Goal: Task Accomplishment & Management: Manage account settings

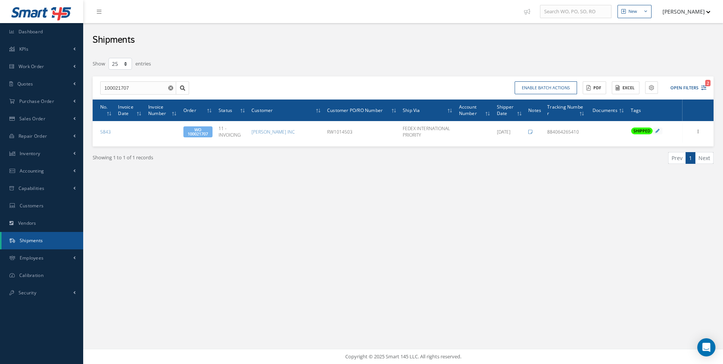
select select "25"
click at [34, 64] on span "Work Order" at bounding box center [32, 66] width 26 height 6
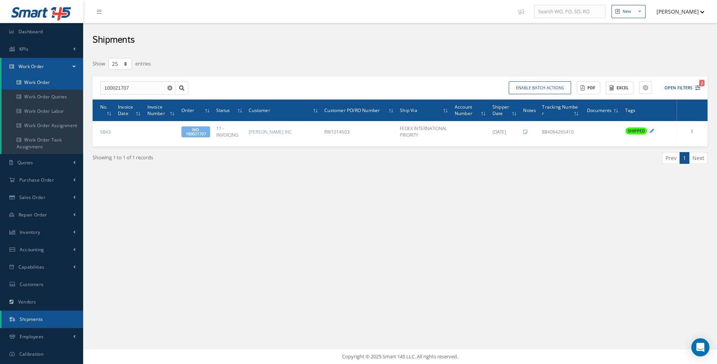
click at [45, 82] on link "Work Order" at bounding box center [43, 82] width 82 height 14
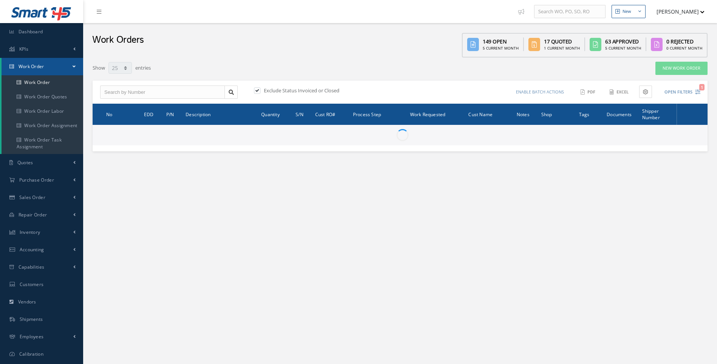
select select "25"
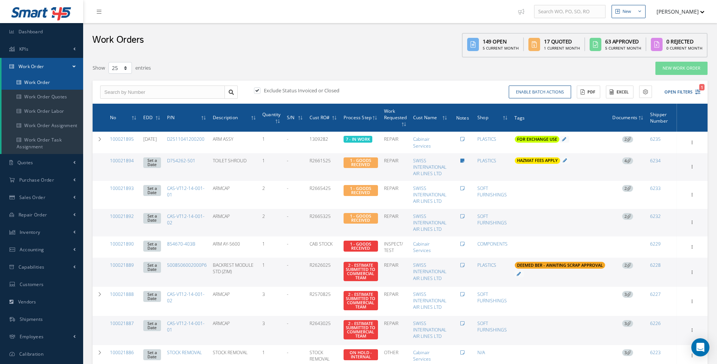
click at [40, 85] on link "Work Order" at bounding box center [43, 82] width 82 height 14
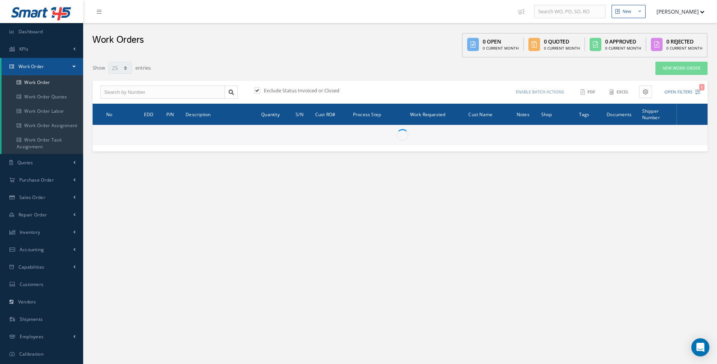
select select "25"
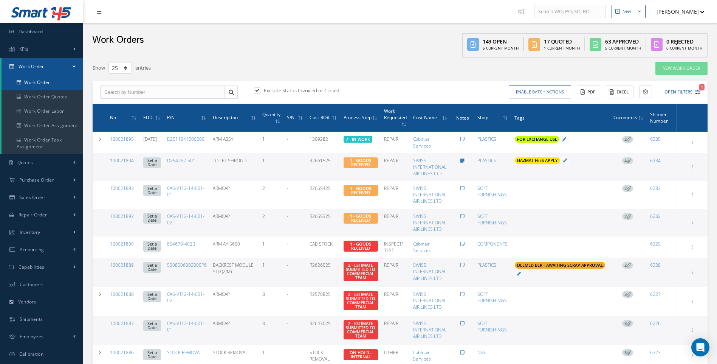
click at [35, 81] on link "Work Order" at bounding box center [43, 82] width 82 height 14
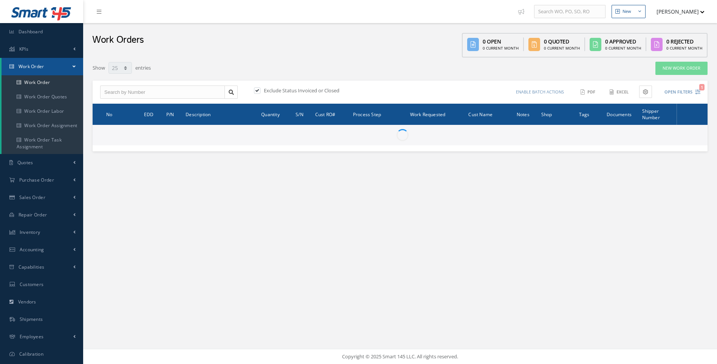
select select "25"
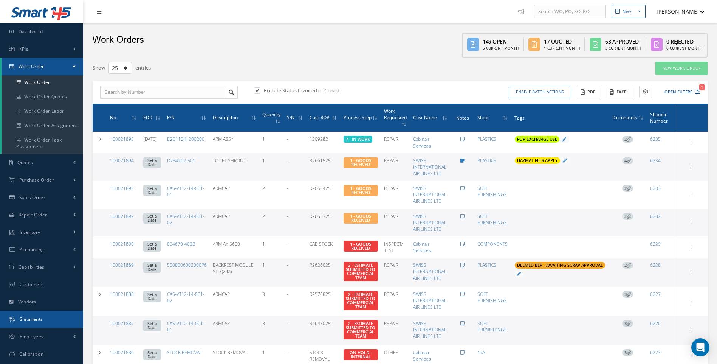
click at [31, 319] on span "Shipments" at bounding box center [31, 319] width 23 height 6
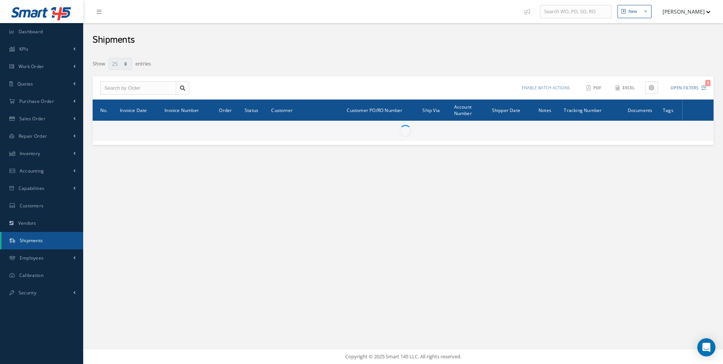
select select "25"
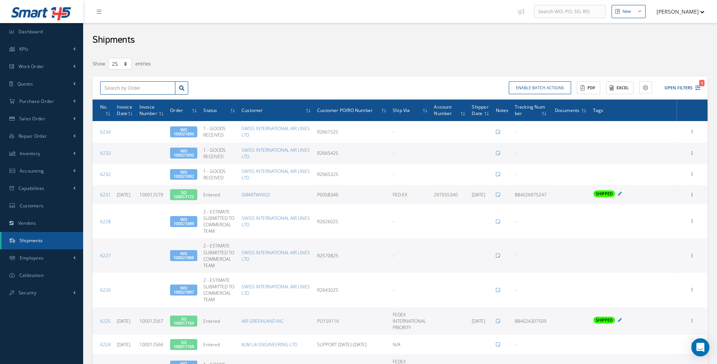
click at [127, 92] on input "text" at bounding box center [137, 88] width 75 height 14
type input "100021695"
click at [127, 99] on span "100021695" at bounding box center [115, 101] width 23 height 5
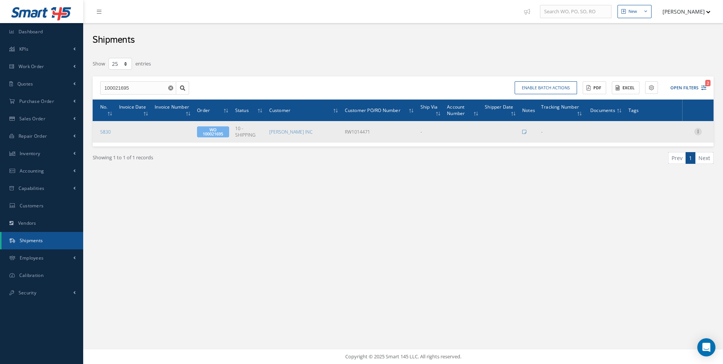
click at [700, 135] on div at bounding box center [698, 132] width 8 height 8
click at [662, 136] on link "Edit" at bounding box center [663, 137] width 60 height 10
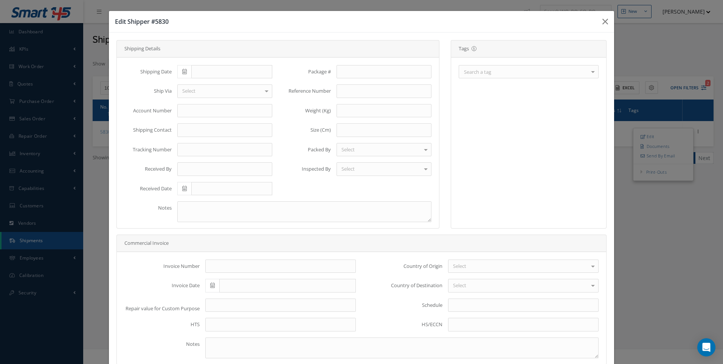
click at [489, 72] on div "Search a tag" at bounding box center [528, 71] width 140 height 13
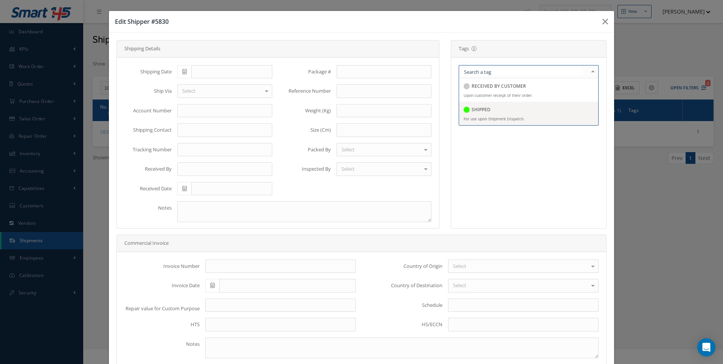
click at [471, 107] on h5 "SHIPPED" at bounding box center [480, 109] width 19 height 5
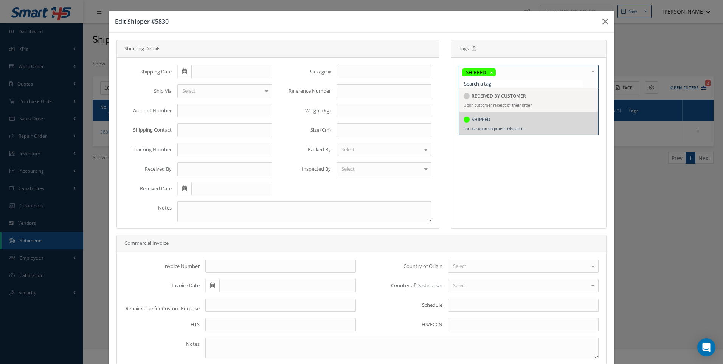
click at [182, 70] on icon at bounding box center [184, 71] width 5 height 5
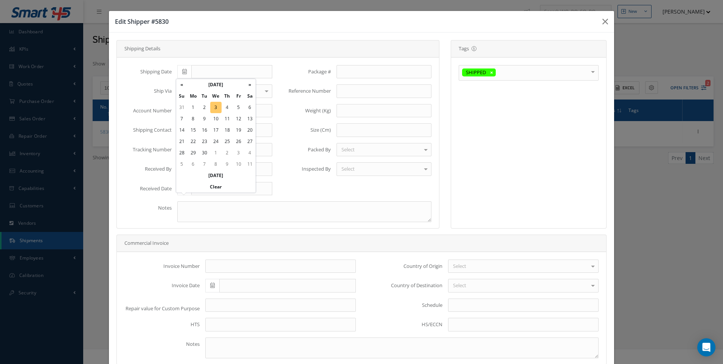
click at [212, 109] on td "3" at bounding box center [215, 107] width 11 height 11
type input "09/03/2025"
type input "FEDEX"
click at [197, 105] on span "FEDEX INTERNATIONAL PRIORITY" at bounding box center [220, 104] width 76 height 7
click at [183, 156] on div "Shipping Date 09/03/2025 Ship Via FEDEX INTERNATIONAL PRIORITY 1ST CLASS POST A…" at bounding box center [198, 133] width 159 height 136
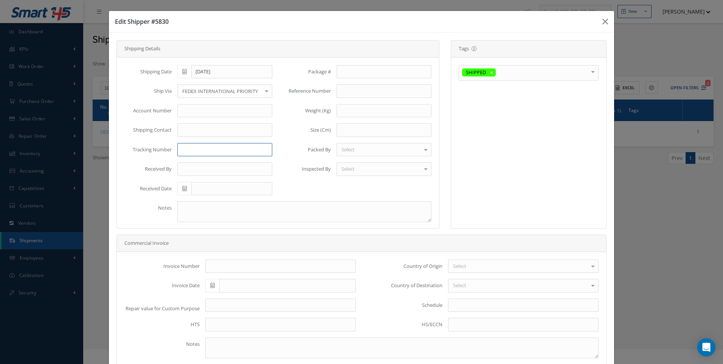
click at [187, 149] on input "text" at bounding box center [224, 150] width 95 height 14
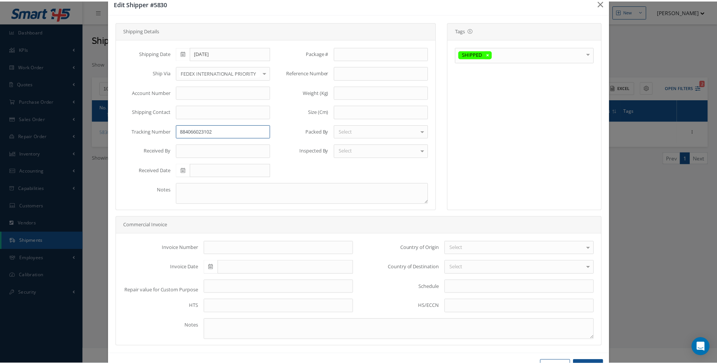
scroll to position [45, 0]
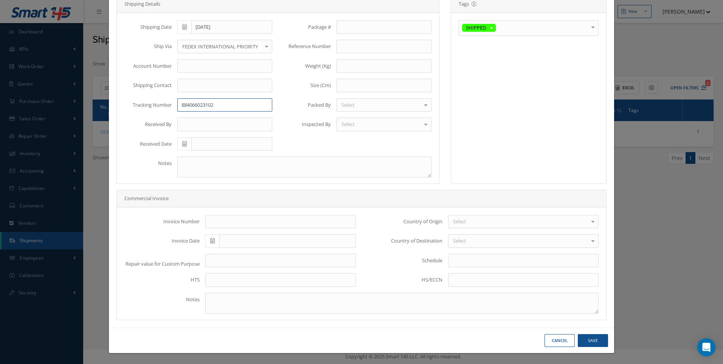
type input "884066023102"
click at [584, 337] on button "Save" at bounding box center [592, 340] width 30 height 13
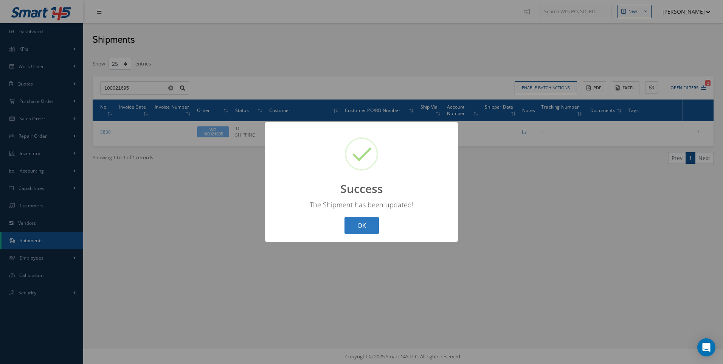
click at [363, 222] on button "OK" at bounding box center [361, 226] width 34 height 18
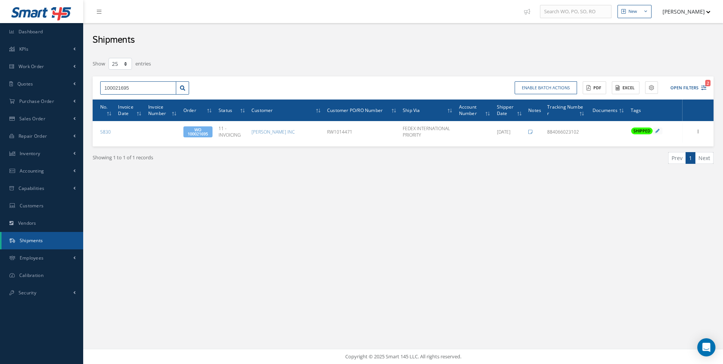
drag, startPoint x: 102, startPoint y: 93, endPoint x: 91, endPoint y: 96, distance: 11.2
click at [91, 96] on div "Filters Shipper Number Order 100021695 Customer Customer PO/RO Number All Ship …" at bounding box center [403, 120] width 632 height 126
type input "100021867"
click at [112, 100] on span "100021867" at bounding box center [115, 101] width 23 height 5
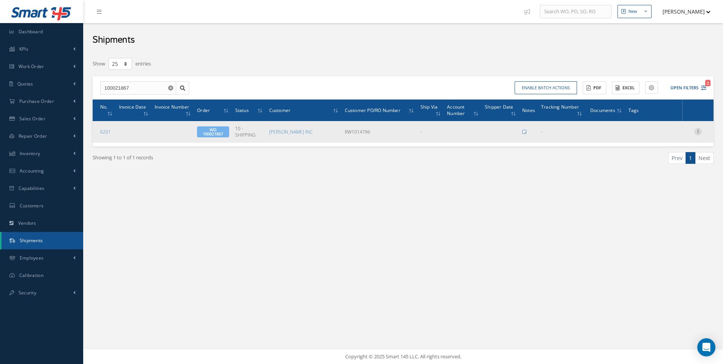
click at [700, 133] on icon at bounding box center [698, 131] width 8 height 6
click at [654, 138] on link "Edit" at bounding box center [663, 137] width 60 height 10
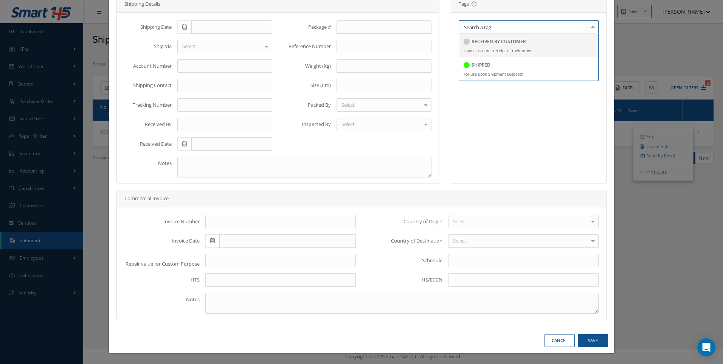
click at [519, 28] on div at bounding box center [528, 26] width 140 height 13
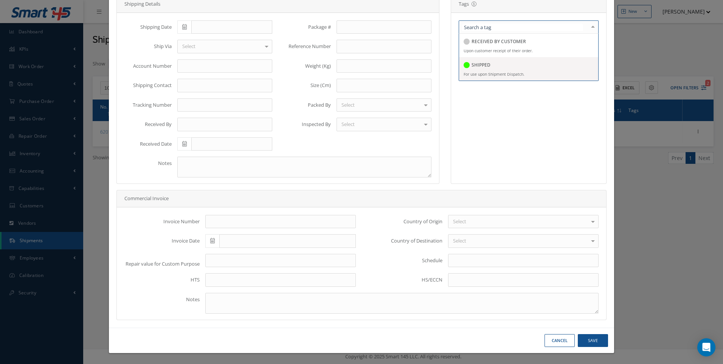
click at [478, 63] on h5 "SHIPPED" at bounding box center [480, 64] width 19 height 5
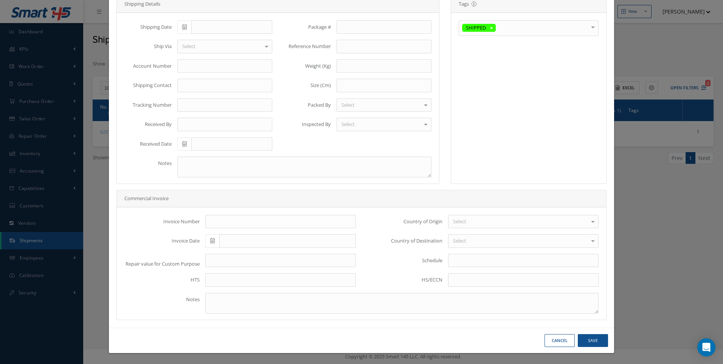
click at [182, 24] on icon at bounding box center [184, 26] width 5 height 5
click at [217, 61] on td "3" at bounding box center [215, 62] width 11 height 11
type input "[DATE]"
type input "FEDEX"
click at [217, 58] on span "FEDEX INTERNATIONAL PRIORITY" at bounding box center [225, 59] width 94 height 13
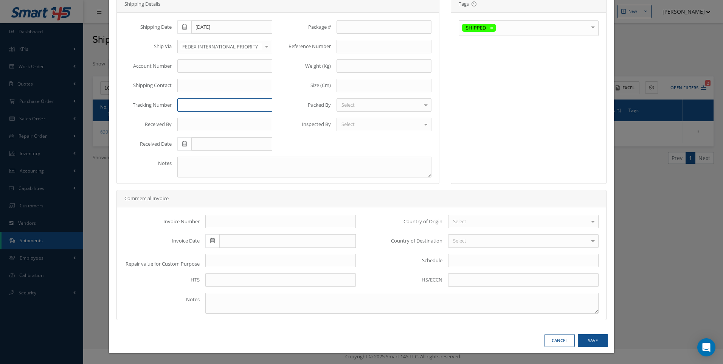
click at [185, 104] on input "text" at bounding box center [224, 105] width 95 height 14
drag, startPoint x: 217, startPoint y: 104, endPoint x: 171, endPoint y: 107, distance: 45.8
click at [172, 107] on div "884066177208" at bounding box center [225, 105] width 106 height 14
type input "884066177208"
click at [583, 340] on button "Save" at bounding box center [592, 340] width 30 height 13
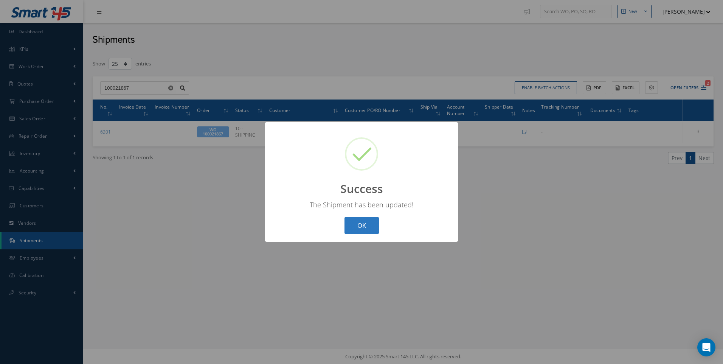
drag, startPoint x: 367, startPoint y: 227, endPoint x: 291, endPoint y: 194, distance: 82.1
click at [365, 226] on button "OK" at bounding box center [361, 226] width 34 height 18
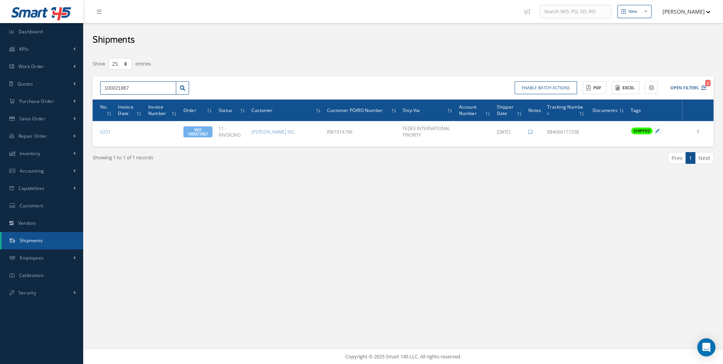
drag, startPoint x: 132, startPoint y: 86, endPoint x: 89, endPoint y: 90, distance: 43.6
click at [89, 90] on div "Filters Shipper Number Order 100021867 Customer Customer PO/RO Number All Ship …" at bounding box center [403, 120] width 632 height 126
type input "100021866"
click at [130, 102] on div "100021866" at bounding box center [138, 101] width 68 height 8
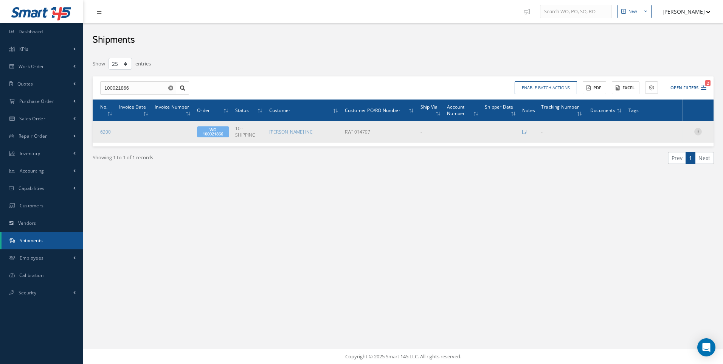
click at [699, 129] on icon at bounding box center [698, 131] width 8 height 6
click at [652, 139] on link "Edit" at bounding box center [663, 137] width 60 height 10
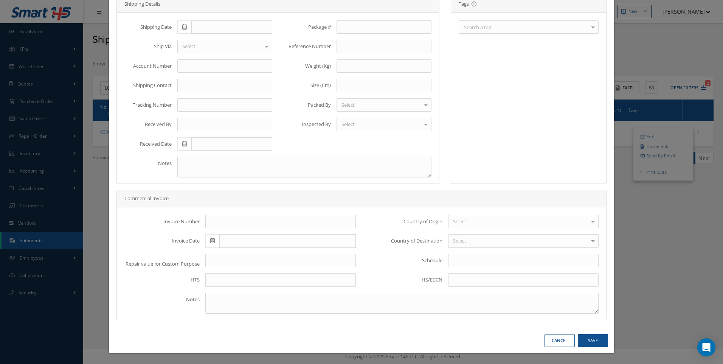
click at [587, 25] on div at bounding box center [592, 27] width 11 height 12
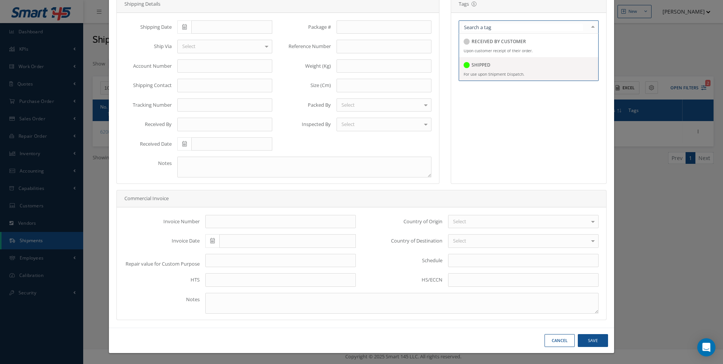
click at [477, 64] on h5 "SHIPPED" at bounding box center [480, 64] width 19 height 5
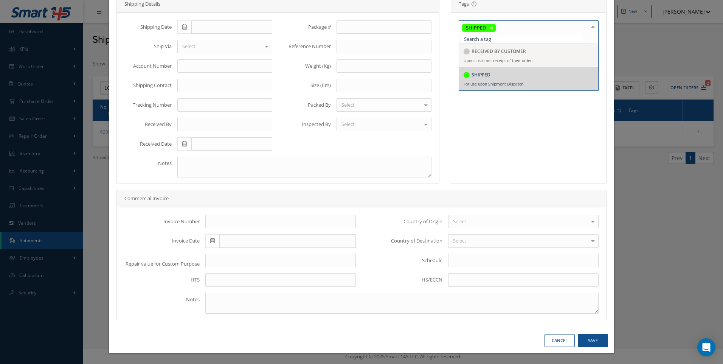
click at [143, 25] on div "Shipping Date" at bounding box center [198, 27] width 159 height 14
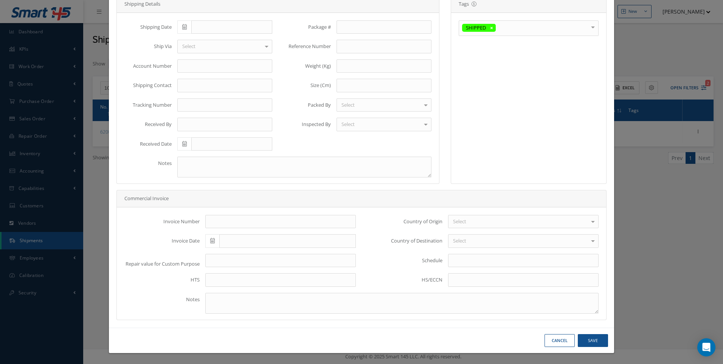
copy label "Sh"
click at [183, 26] on icon at bounding box center [184, 26] width 5 height 5
click at [217, 62] on td "3" at bounding box center [215, 62] width 11 height 11
type input "[DATE]"
drag, startPoint x: 176, startPoint y: 47, endPoint x: 191, endPoint y: 46, distance: 14.8
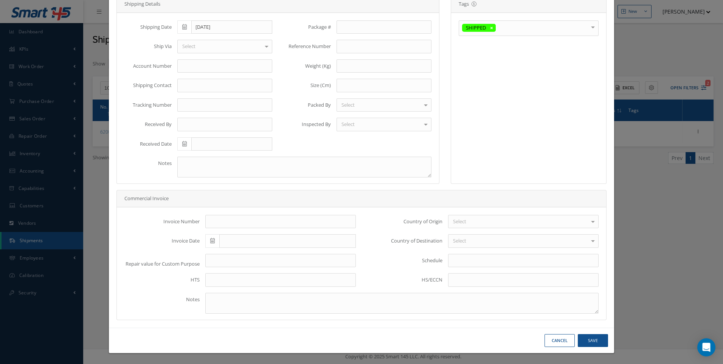
click at [179, 47] on div "Select" at bounding box center [224, 47] width 95 height 14
type input "FEDEX"
click at [204, 62] on span "FEDEX INTERNATIONAL PRIORITY" at bounding box center [220, 59] width 76 height 7
click at [190, 106] on input "text" at bounding box center [224, 105] width 95 height 14
type input "884066177208"
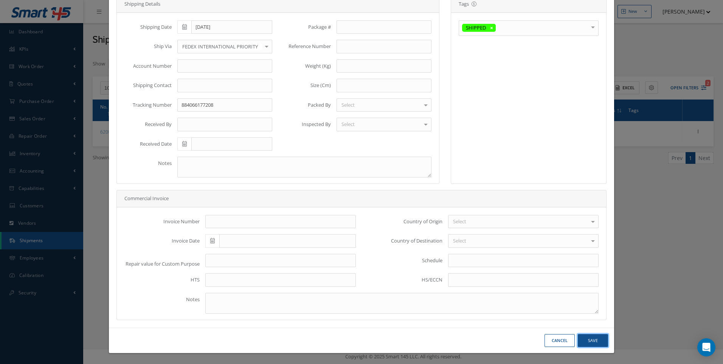
click at [587, 340] on button "Save" at bounding box center [592, 340] width 30 height 13
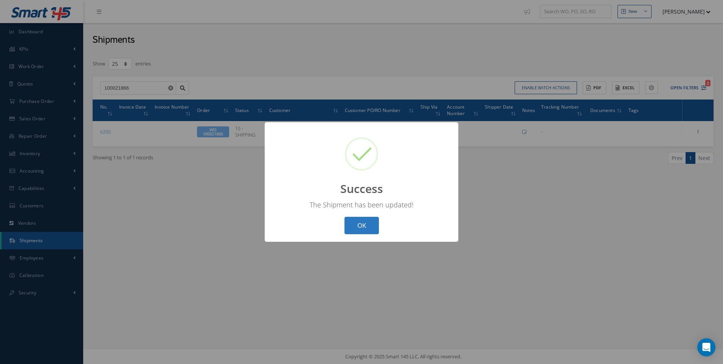
click at [364, 225] on button "OK" at bounding box center [361, 226] width 34 height 18
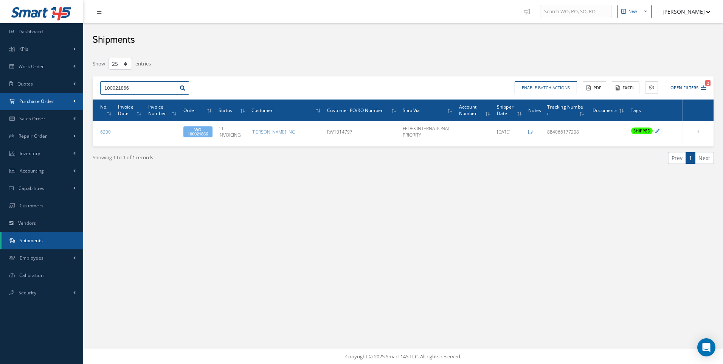
drag, startPoint x: 144, startPoint y: 87, endPoint x: 72, endPoint y: 93, distance: 72.1
click at [72, 93] on div "Smart 145 Dashboard KPIs Work Order Work Order Work Order Work Order Quotes Wor…" at bounding box center [361, 182] width 723 height 364
type input "100021865"
click at [113, 100] on span "100021865" at bounding box center [115, 101] width 23 height 5
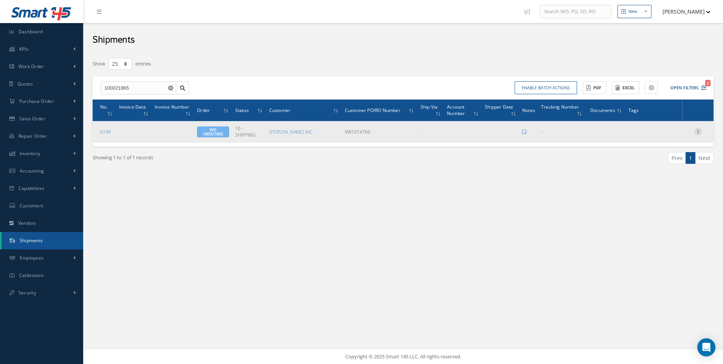
click at [696, 130] on icon at bounding box center [698, 131] width 8 height 6
click at [651, 138] on link "Edit" at bounding box center [663, 137] width 60 height 10
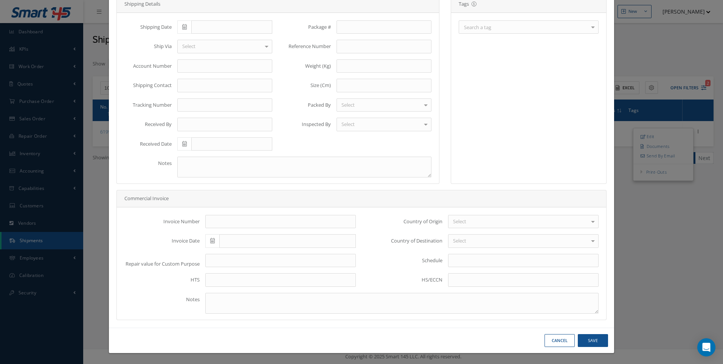
click at [522, 28] on div "Search a tag" at bounding box center [528, 26] width 140 height 13
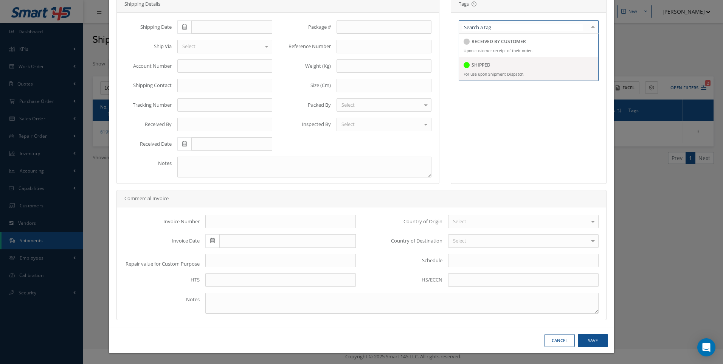
click at [491, 68] on div "SHIPPED" at bounding box center [528, 65] width 130 height 10
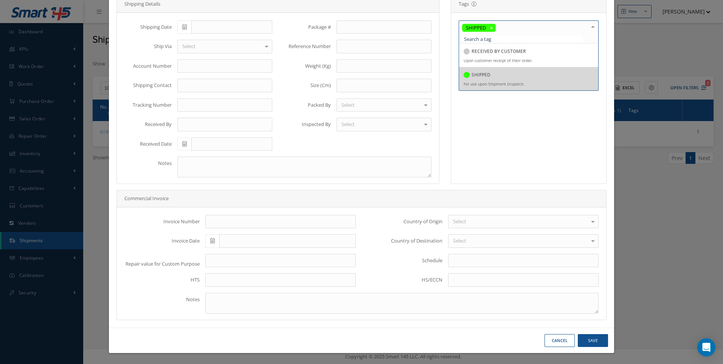
click at [213, 33] on div "Shipping Date Ship Via Select 1ST CLASS POST ACTIVE TRANSPORT AGILITY AIR SEA L…" at bounding box center [198, 88] width 159 height 136
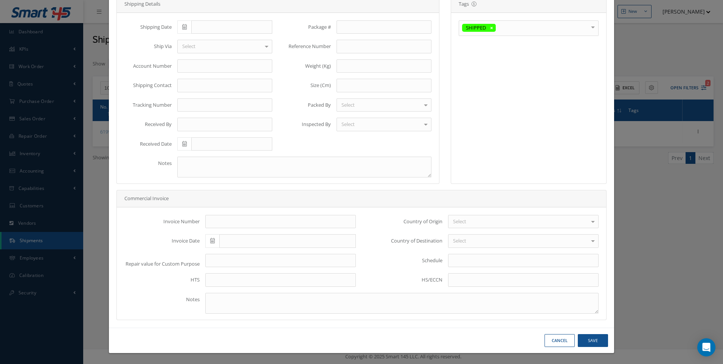
click at [184, 23] on span at bounding box center [184, 27] width 14 height 14
click at [220, 63] on td "3" at bounding box center [215, 62] width 11 height 11
type input "[DATE]"
click at [200, 47] on div at bounding box center [224, 47] width 95 height 14
type input "FEDEX"
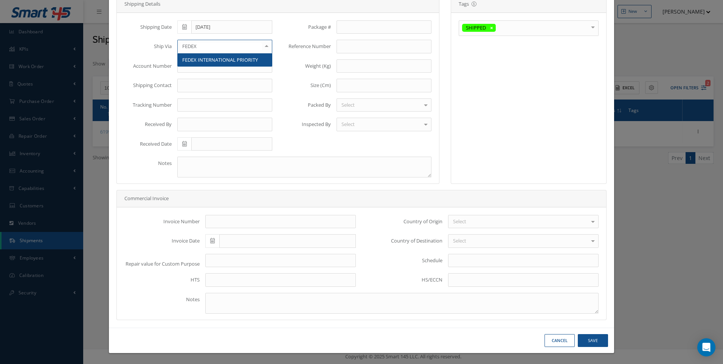
click at [212, 56] on span "FEDEX INTERNATIONAL PRIORITY" at bounding box center [220, 59] width 76 height 7
click at [187, 104] on input "text" at bounding box center [224, 105] width 95 height 14
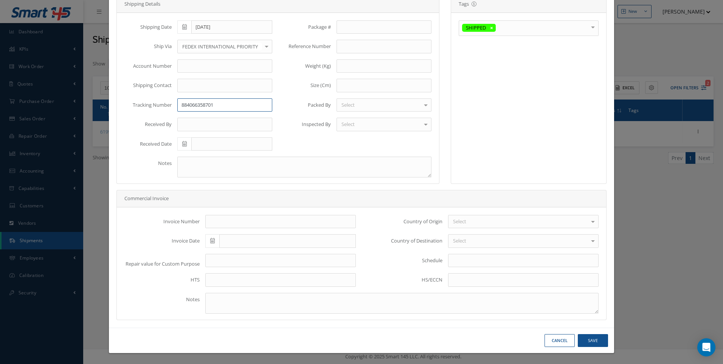
type input "884066358701"
click at [592, 339] on button "Save" at bounding box center [592, 340] width 30 height 13
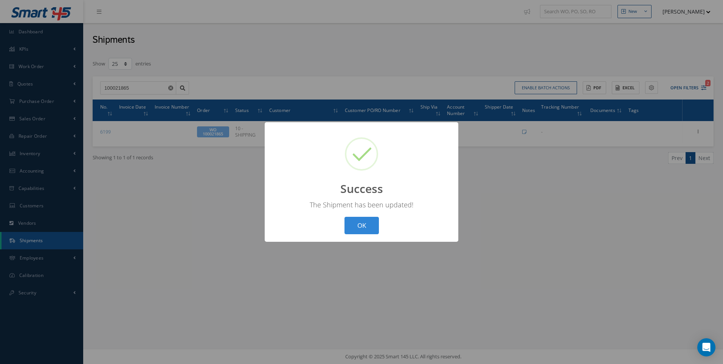
click at [365, 229] on button "OK" at bounding box center [361, 226] width 34 height 18
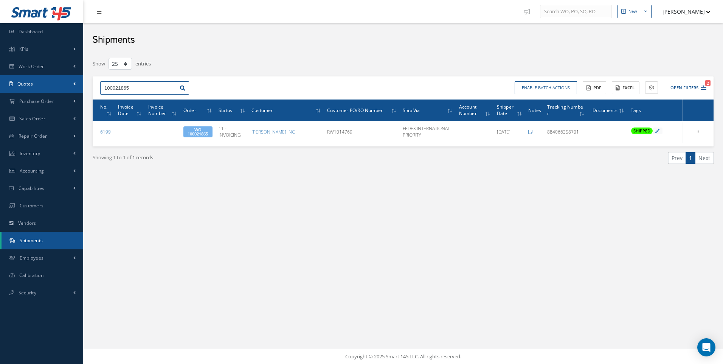
drag, startPoint x: 137, startPoint y: 86, endPoint x: 82, endPoint y: 90, distance: 55.3
click at [82, 90] on div "Smart 145 Dashboard KPIs Work Order Work Order Work Order Work Order Quotes Wor…" at bounding box center [361, 182] width 723 height 364
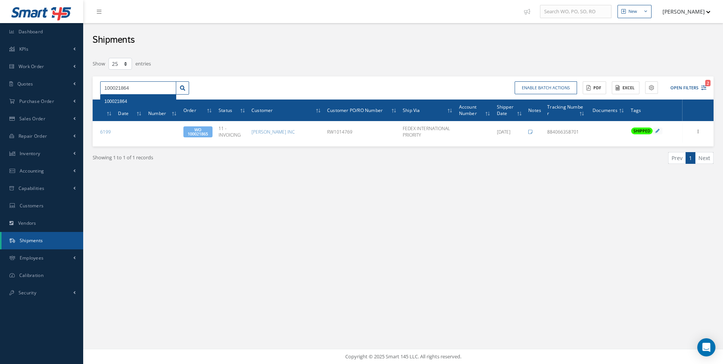
type input "100021864"
click at [117, 102] on span "100021864" at bounding box center [115, 101] width 23 height 5
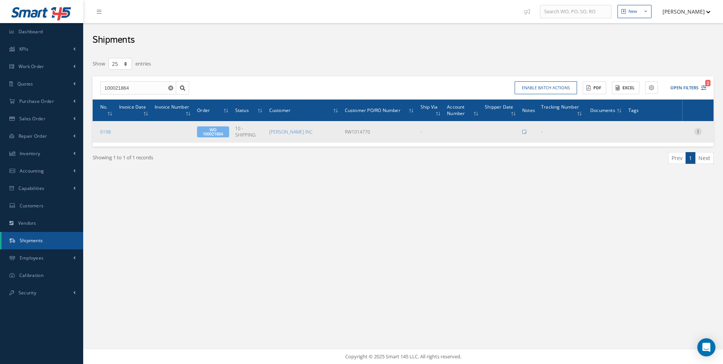
click at [696, 130] on icon at bounding box center [698, 131] width 8 height 6
click at [653, 136] on link "Edit" at bounding box center [663, 137] width 60 height 10
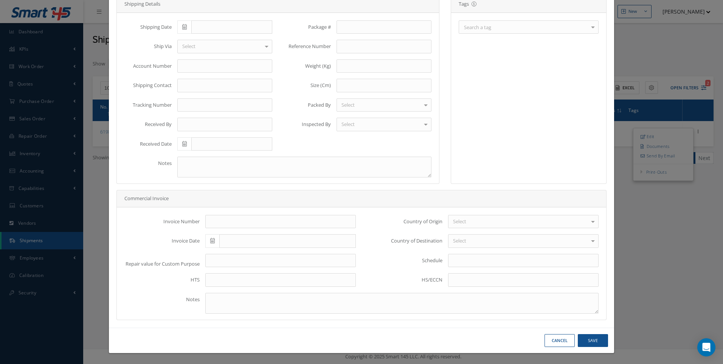
click at [498, 26] on div "Search a tag" at bounding box center [528, 26] width 140 height 13
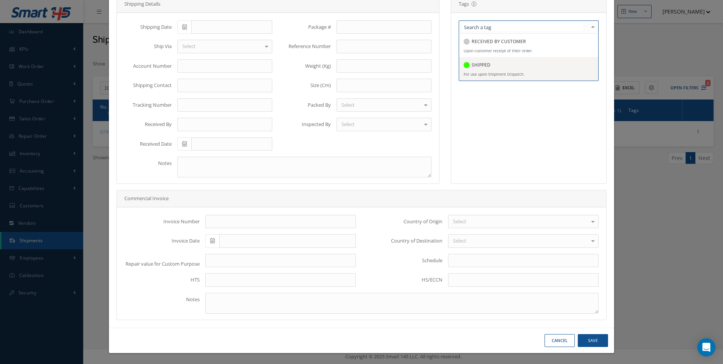
drag, startPoint x: 481, startPoint y: 63, endPoint x: 477, endPoint y: 64, distance: 3.8
click at [480, 64] on h5 "SHIPPED" at bounding box center [480, 64] width 19 height 5
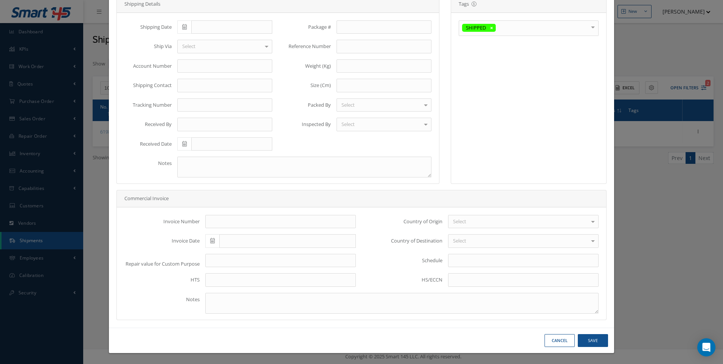
click at [184, 27] on icon at bounding box center [184, 26] width 5 height 5
click at [209, 63] on td "2" at bounding box center [204, 62] width 11 height 11
type input "09/02/2025"
type input "FEDEX"
click at [196, 57] on span "FEDEX INTERNATIONAL PRIORITY" at bounding box center [220, 59] width 76 height 7
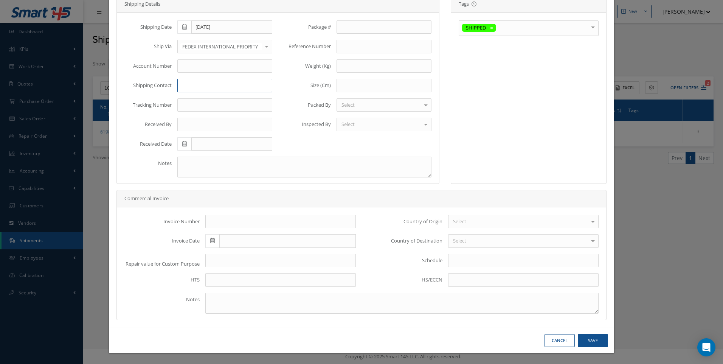
click at [192, 84] on input at bounding box center [224, 86] width 95 height 14
click at [192, 102] on input "text" at bounding box center [224, 105] width 95 height 14
type input "884066358701"
click at [592, 341] on button "Save" at bounding box center [592, 340] width 30 height 13
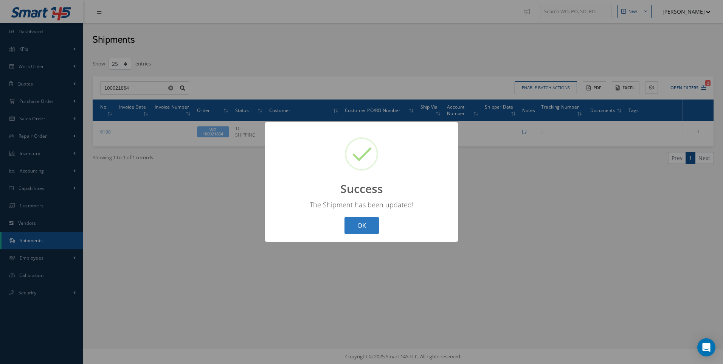
click at [367, 224] on button "OK" at bounding box center [361, 226] width 34 height 18
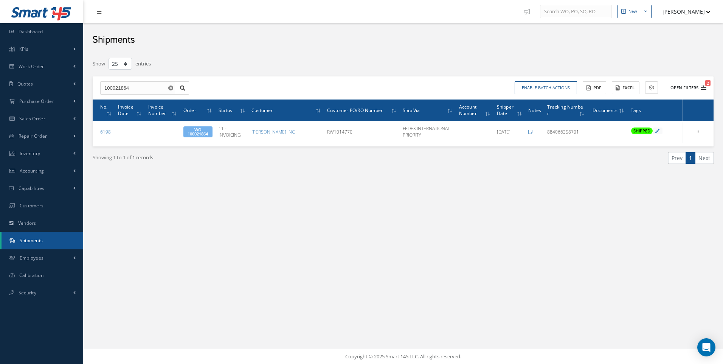
click at [703, 86] on icon "2" at bounding box center [703, 87] width 5 height 5
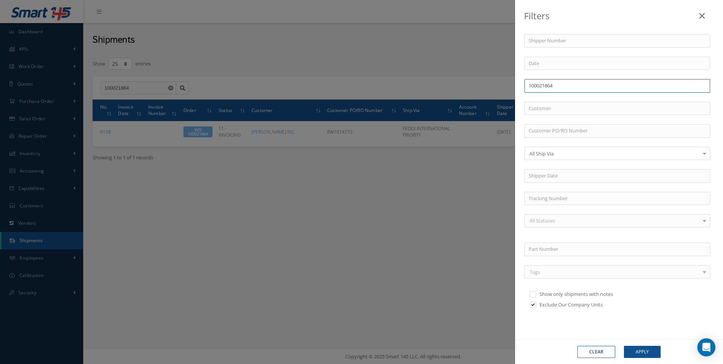
drag, startPoint x: 517, startPoint y: 85, endPoint x: 498, endPoint y: 85, distance: 18.5
click at [498, 85] on div "Filters Shipper Number Order 100021864 Customer Customer PO/RO Number All Ship …" at bounding box center [361, 182] width 723 height 364
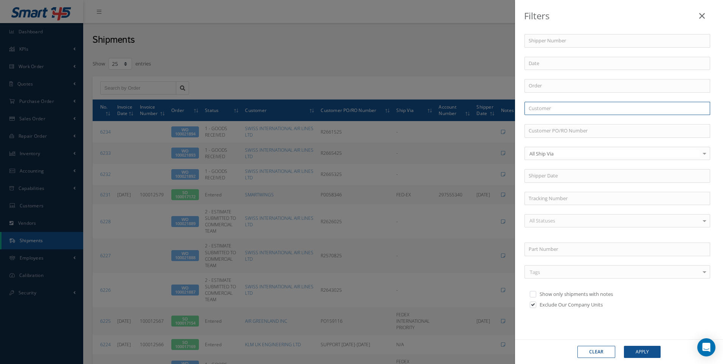
click at [535, 105] on input "text" at bounding box center [617, 109] width 186 height 14
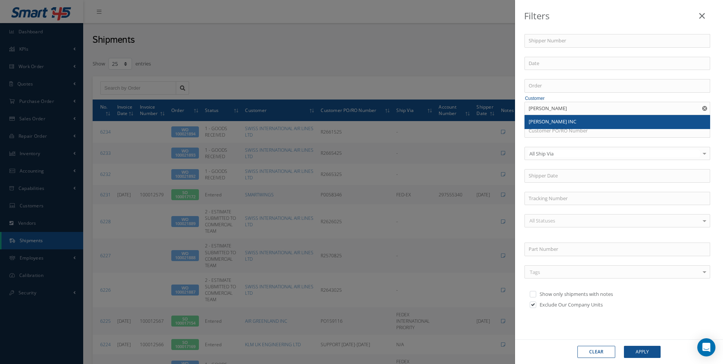
click at [545, 124] on span "BARFIELD INC" at bounding box center [552, 121] width 48 height 7
type input "BARFIELD INC"
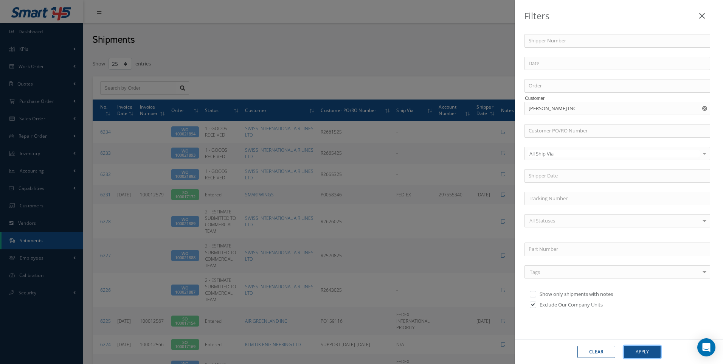
click at [638, 352] on button "Apply" at bounding box center [642, 351] width 37 height 12
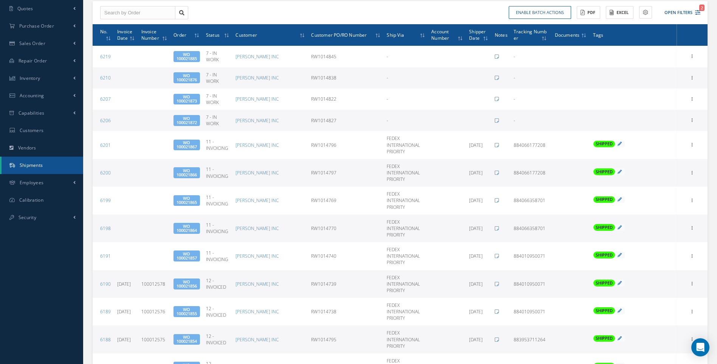
scroll to position [76, 0]
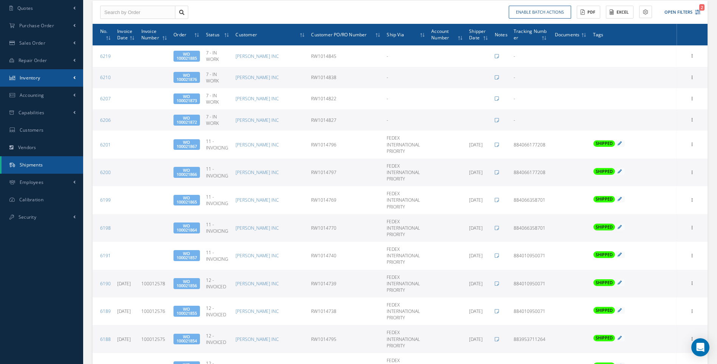
drag, startPoint x: 60, startPoint y: 75, endPoint x: 53, endPoint y: 77, distance: 7.2
click at [60, 77] on link "Inventory" at bounding box center [41, 77] width 83 height 17
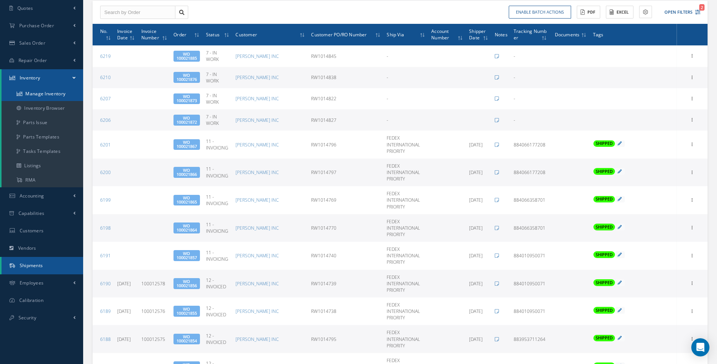
click at [40, 94] on link "Manage Inventory" at bounding box center [43, 94] width 82 height 14
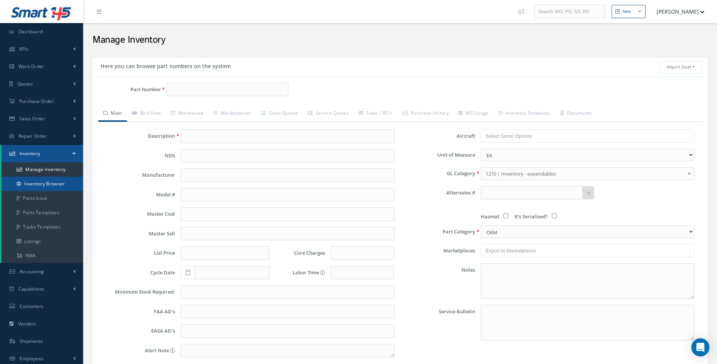
click at [63, 184] on link "Inventory Browser" at bounding box center [43, 183] width 82 height 14
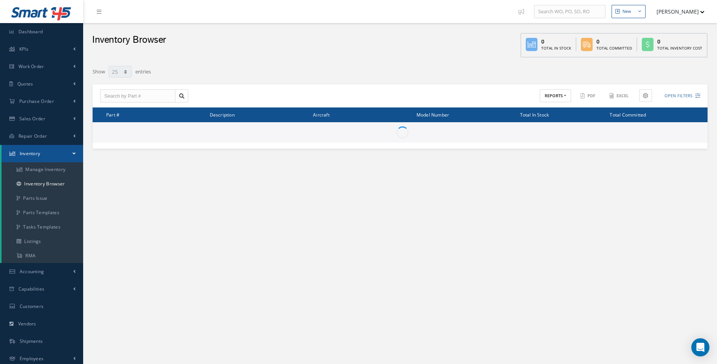
select select "25"
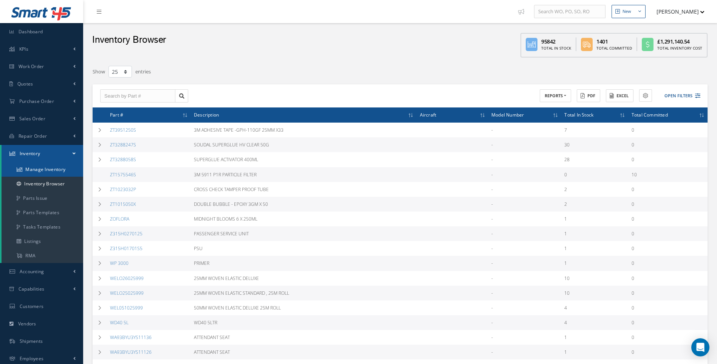
click at [58, 167] on link "Manage Inventory" at bounding box center [43, 169] width 82 height 14
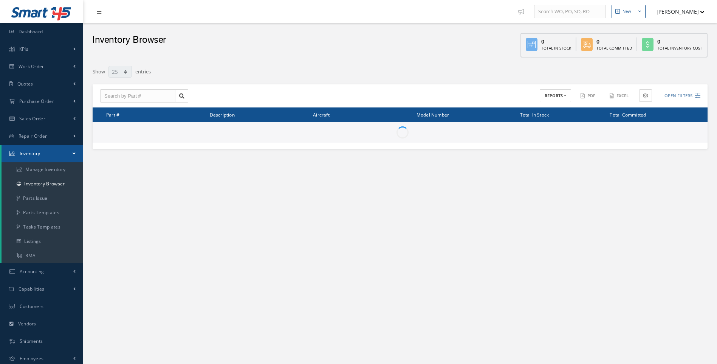
select select "25"
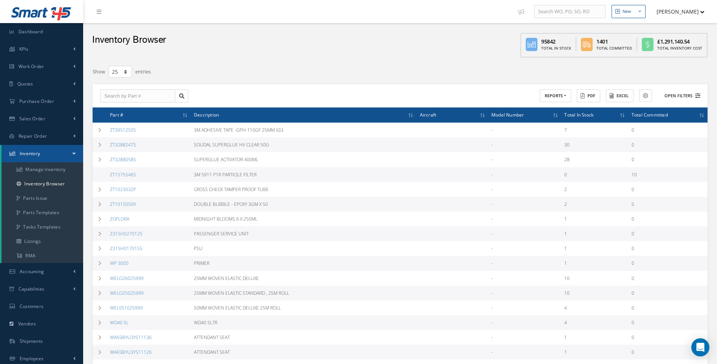
click at [698, 98] on icon at bounding box center [697, 95] width 5 height 5
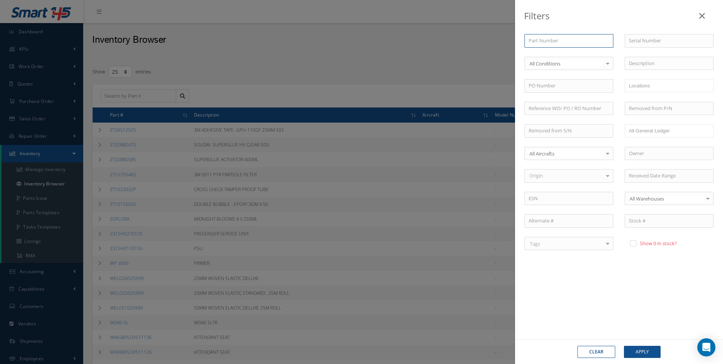
click at [549, 43] on input "text" at bounding box center [568, 41] width 89 height 14
type input "C"
type input "CA"
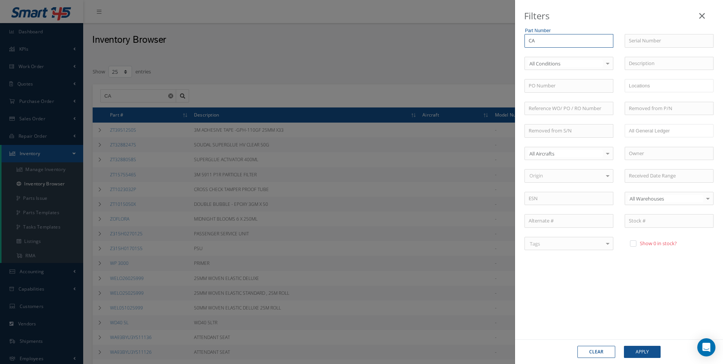
type input "CAS"
type input "CAS8"
type input "CAS84"
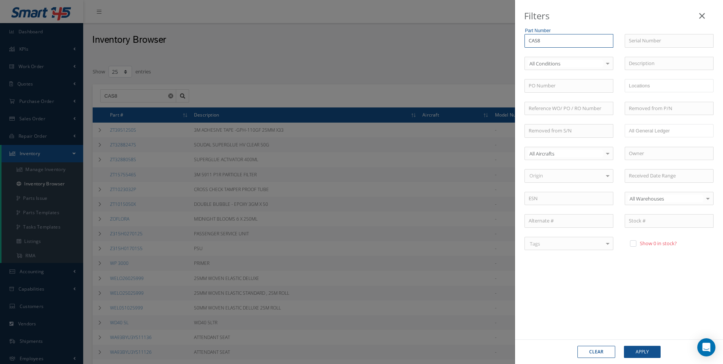
type input "CAS84"
type input "CAS847"
type input "CAS847Z"
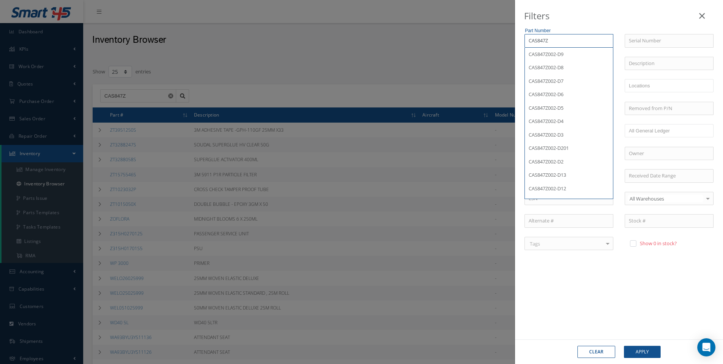
type input "CAS847Z2"
type input "CAS847Z20"
type input "CAS847Z200"
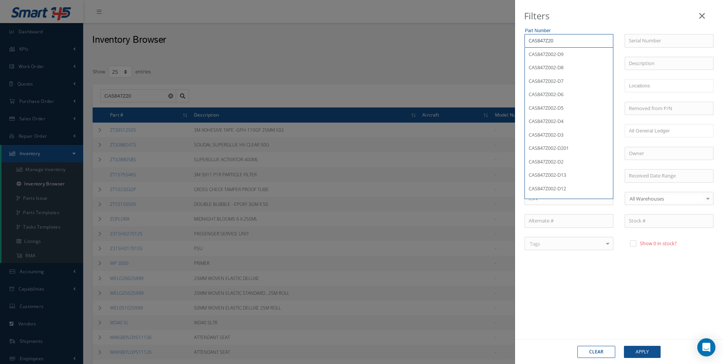
type input "CAS847Z200"
type input "CAS847Z20"
type input "CAS847Z2"
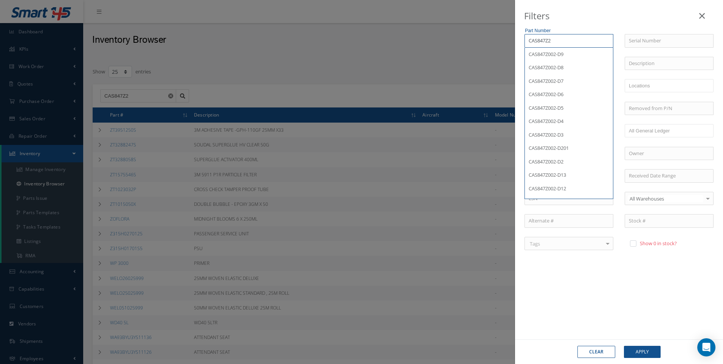
type input "CAS847Z"
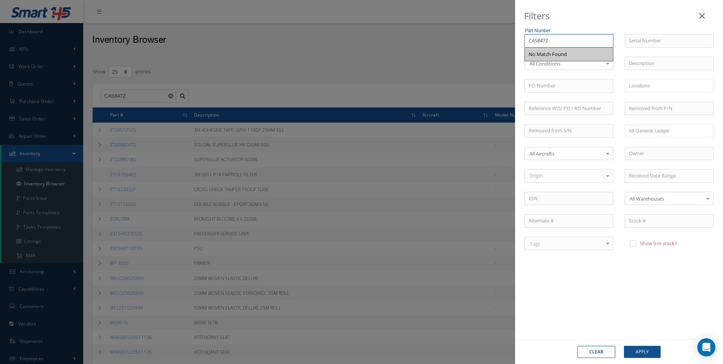
type input "CAS847Z0"
type input "CAS847Z00"
type input "CAS847Z002"
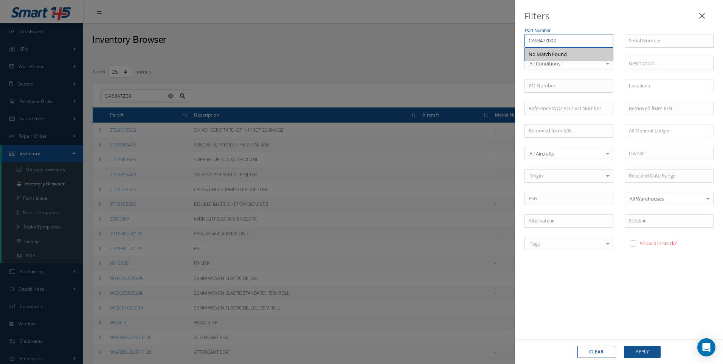
type input "CAS847Z002"
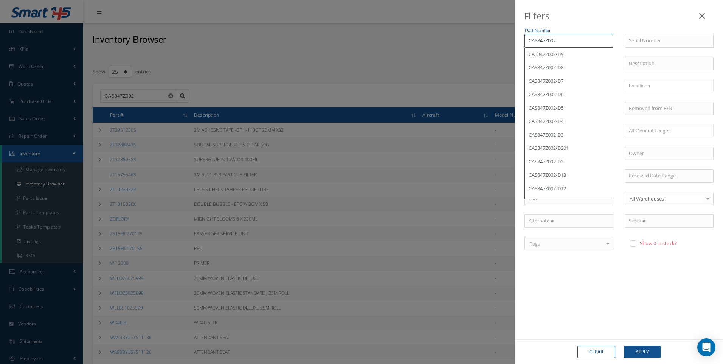
type input "CAS847Z002-"
type input "CAS847Z002-D"
type input "CAS847Z002-D*"
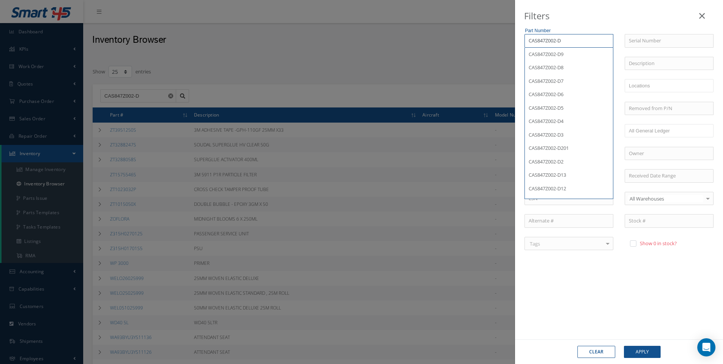
type input "CAS847Z002-D*"
click at [646, 352] on button "Apply" at bounding box center [642, 351] width 37 height 12
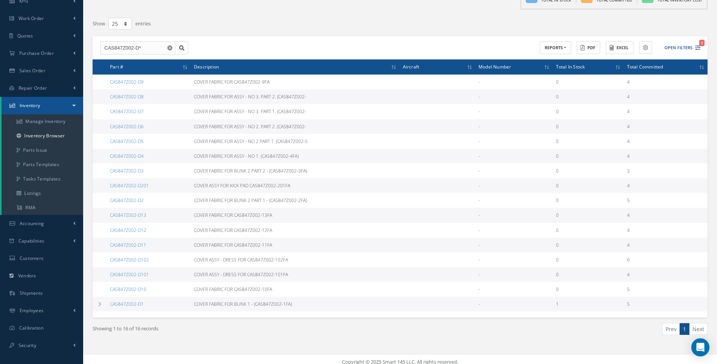
scroll to position [53, 0]
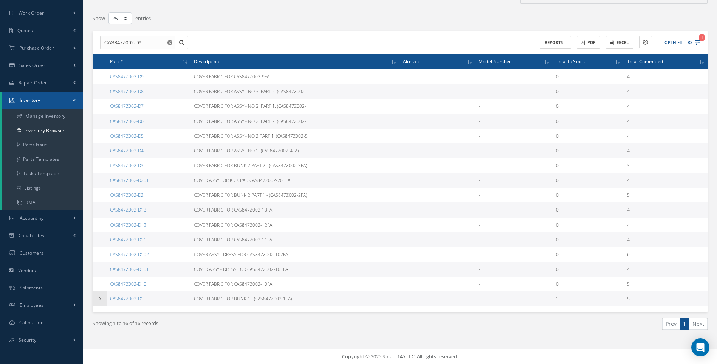
click at [100, 298] on icon at bounding box center [99, 298] width 5 height 5
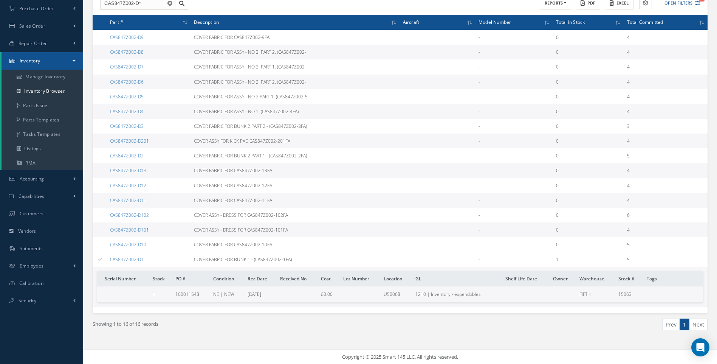
scroll to position [93, 0]
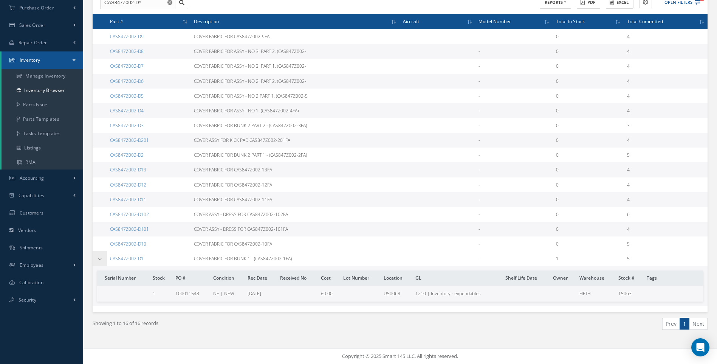
click at [102, 260] on icon at bounding box center [99, 258] width 5 height 5
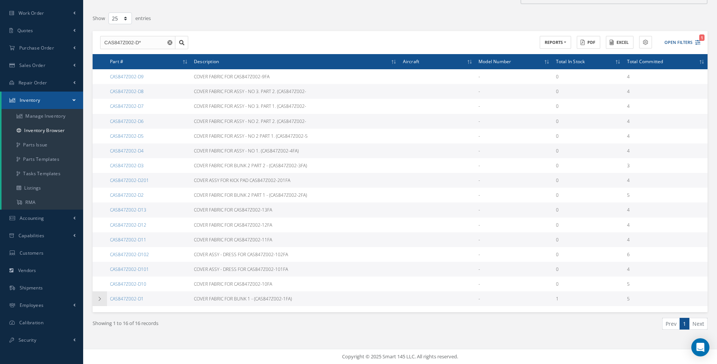
scroll to position [53, 0]
click at [130, 300] on link "CAS847Z002-D1" at bounding box center [127, 298] width 34 height 6
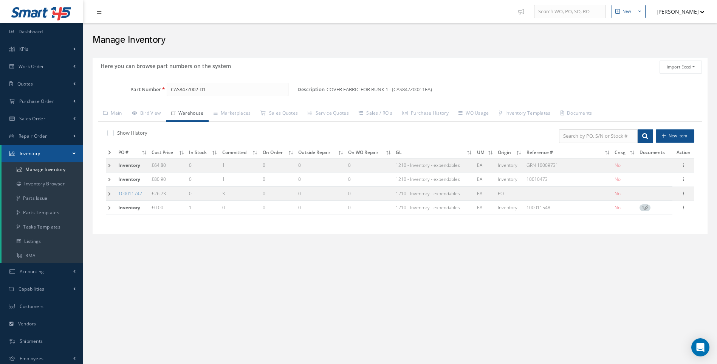
click at [112, 208] on td at bounding box center [111, 208] width 10 height 14
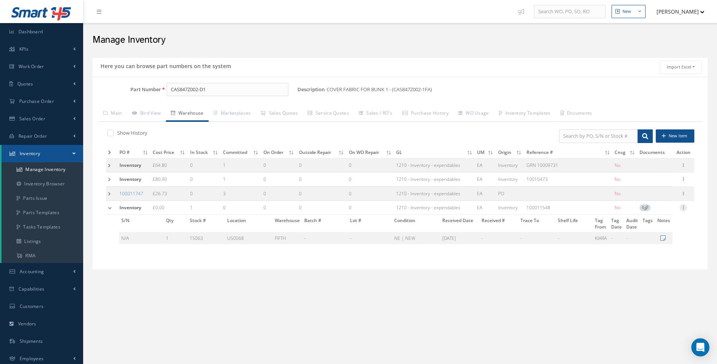
click at [683, 207] on icon at bounding box center [683, 207] width 8 height 6
click at [640, 210] on link "Edit" at bounding box center [649, 212] width 60 height 10
type input "0.00"
type input "[DATE]"
type input "100011548"
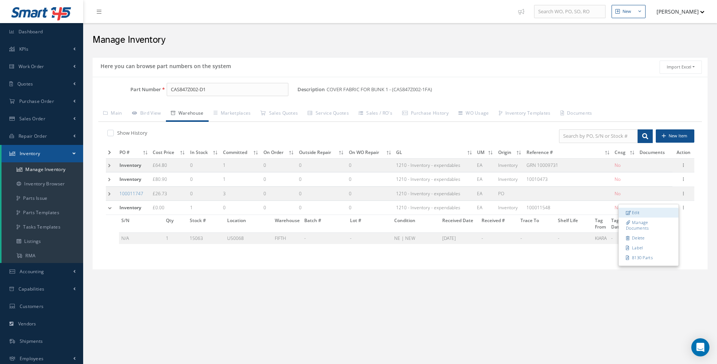
type input "CAS847Z002-1FA"
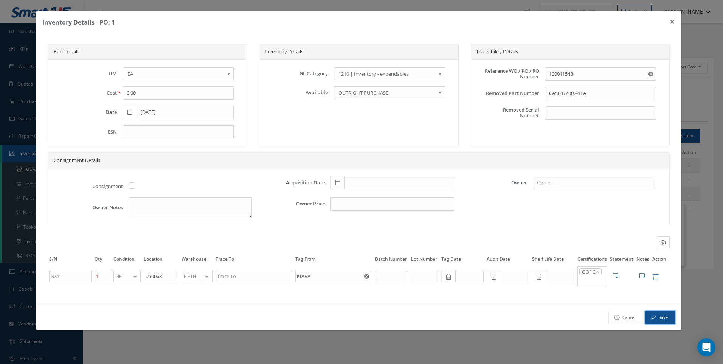
click at [661, 322] on button "Save" at bounding box center [659, 317] width 29 height 13
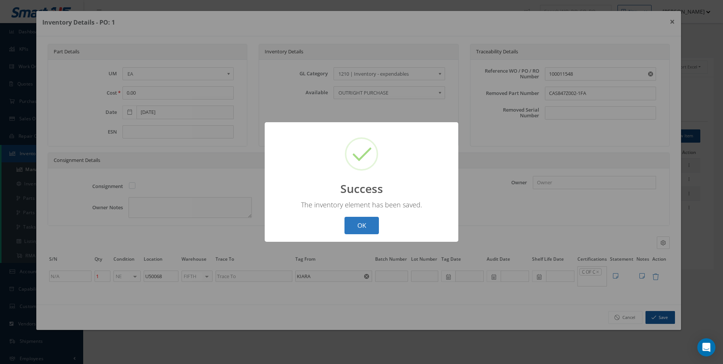
click at [364, 224] on button "OK" at bounding box center [361, 226] width 34 height 18
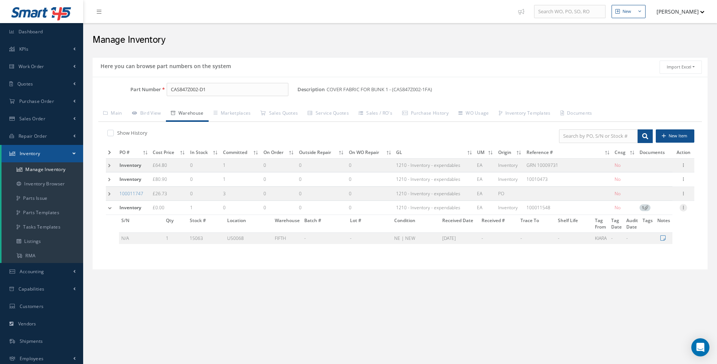
click at [684, 206] on icon at bounding box center [683, 207] width 8 height 6
click at [639, 214] on link "Edit" at bounding box center [649, 212] width 60 height 10
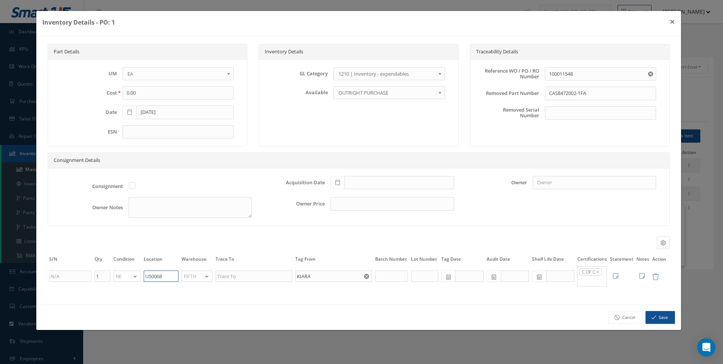
click at [164, 280] on input "U50068" at bounding box center [161, 275] width 35 height 11
type input "U50063"
click at [658, 320] on button "Save" at bounding box center [659, 317] width 29 height 13
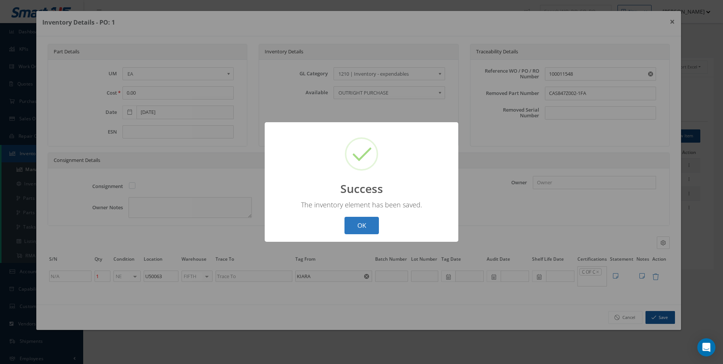
click at [359, 225] on button "OK" at bounding box center [361, 226] width 34 height 18
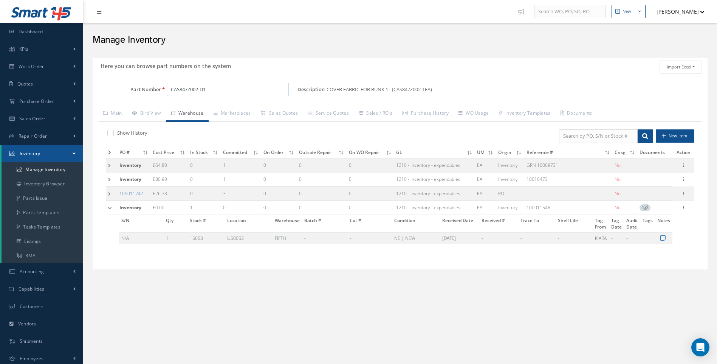
click at [207, 90] on input "CAS847Z002-D1" at bounding box center [228, 90] width 122 height 14
click at [209, 110] on span "CAS847Z002-C1" at bounding box center [203, 109] width 68 height 8
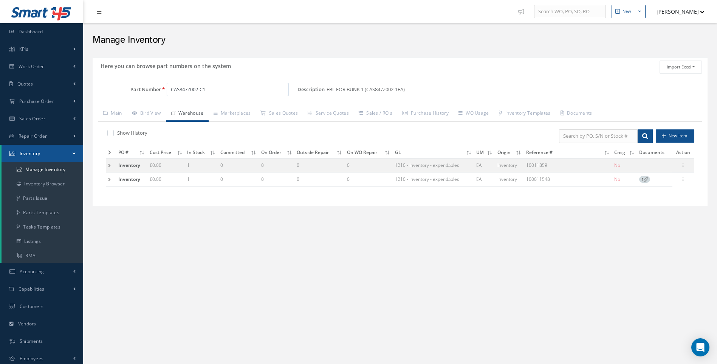
type input "CAS847Z002-C1"
click at [110, 164] on td at bounding box center [111, 165] width 10 height 14
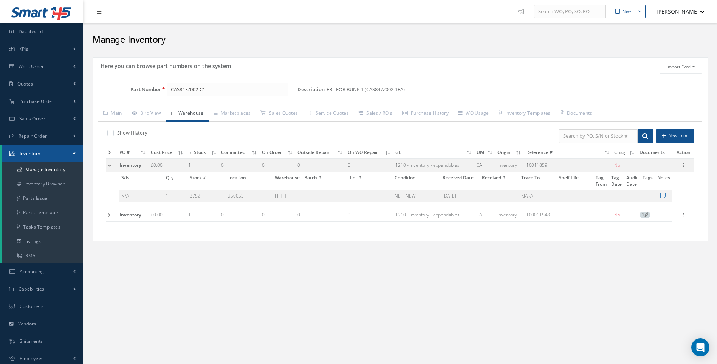
click at [110, 216] on td at bounding box center [111, 214] width 11 height 14
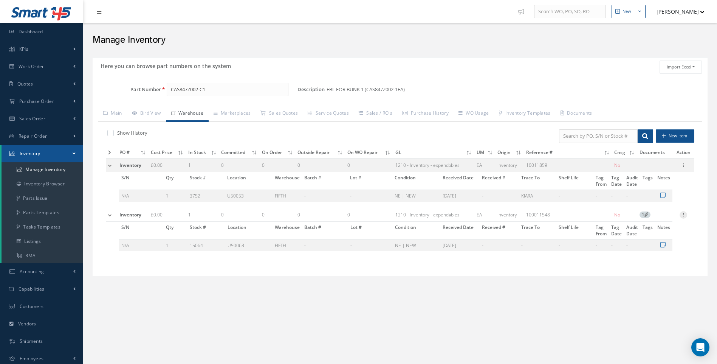
click at [682, 215] on icon at bounding box center [683, 214] width 8 height 6
click at [635, 219] on link "Edit" at bounding box center [649, 220] width 60 height 10
type input "CAS847Z002-1FA"
type input "U50068"
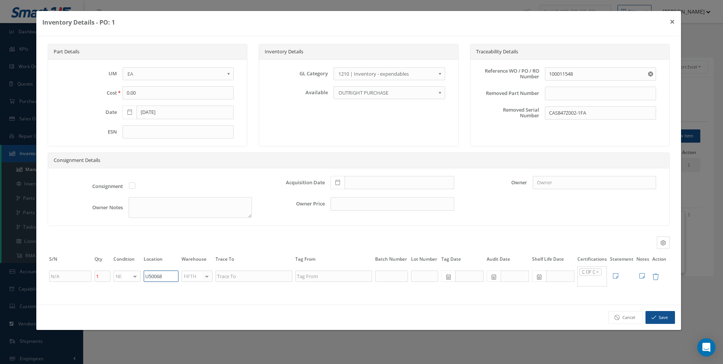
click at [162, 279] on input "U50068" at bounding box center [161, 275] width 35 height 11
type input "U50063"
click at [661, 324] on button "Save" at bounding box center [659, 317] width 29 height 13
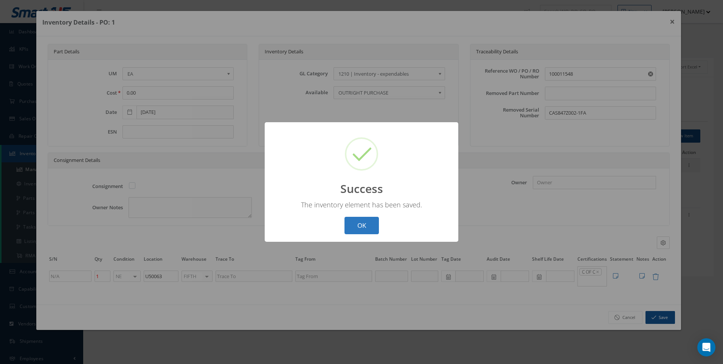
click at [359, 222] on button "OK" at bounding box center [361, 226] width 34 height 18
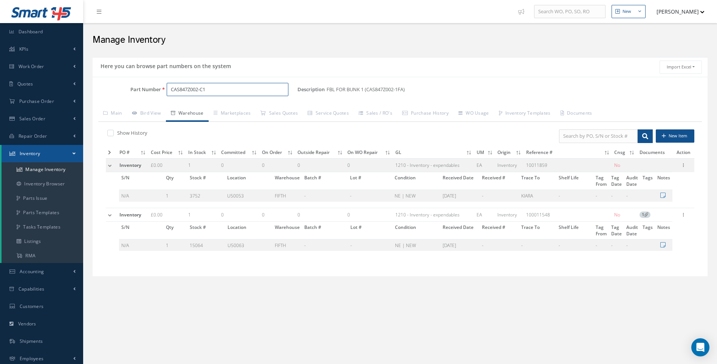
click at [221, 92] on input "CAS847Z002-C1" at bounding box center [228, 90] width 122 height 14
click at [685, 165] on icon at bounding box center [683, 164] width 8 height 6
click at [641, 169] on link "Edit" at bounding box center [649, 170] width 60 height 10
type input "06/04/2024"
type input "10011859"
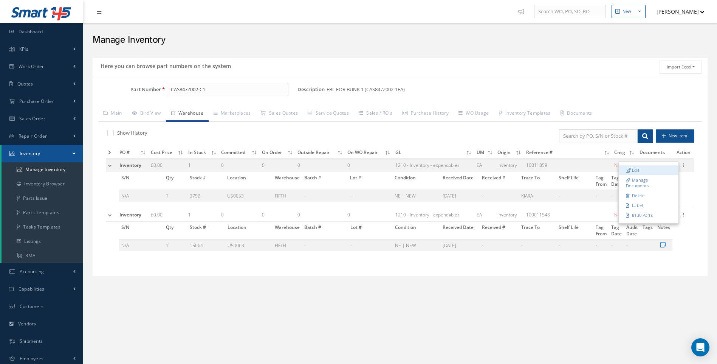
checkbox input "false"
type input "U50053"
type input "KIARA"
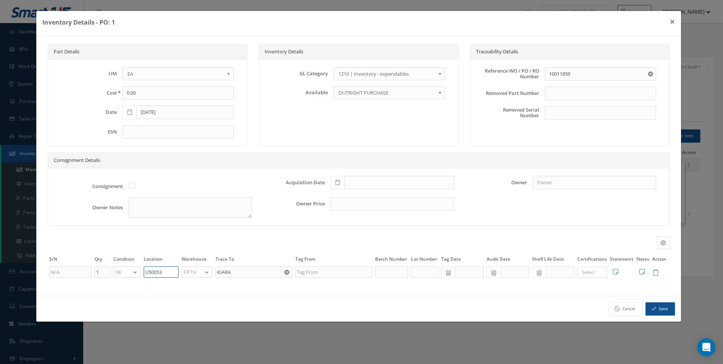
click at [161, 272] on input "U50053" at bounding box center [161, 271] width 35 height 11
type input "U50063"
click at [662, 307] on button "Save" at bounding box center [659, 308] width 29 height 13
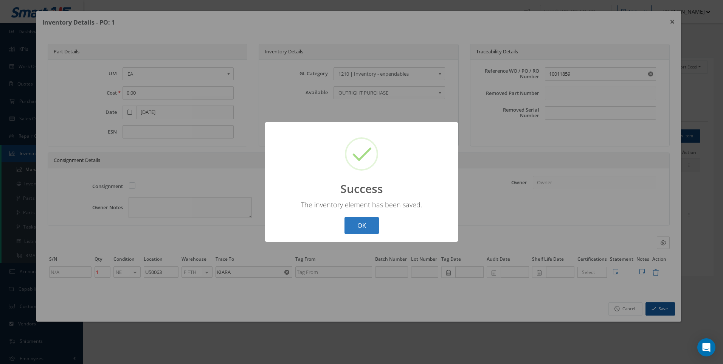
click at [361, 227] on button "OK" at bounding box center [361, 226] width 34 height 18
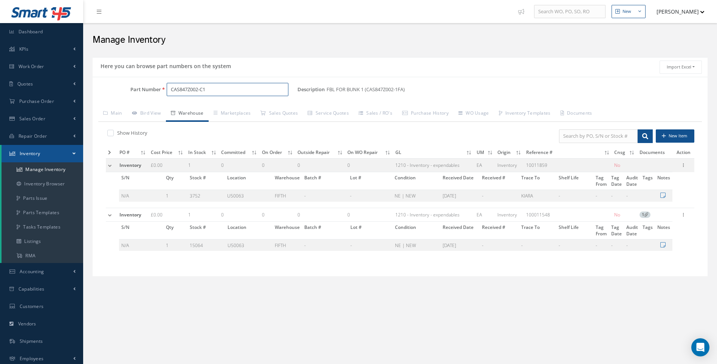
click at [208, 89] on input "CAS847Z002-C1" at bounding box center [228, 90] width 122 height 14
click at [209, 107] on span "CAS847Z002-C2" at bounding box center [203, 109] width 68 height 8
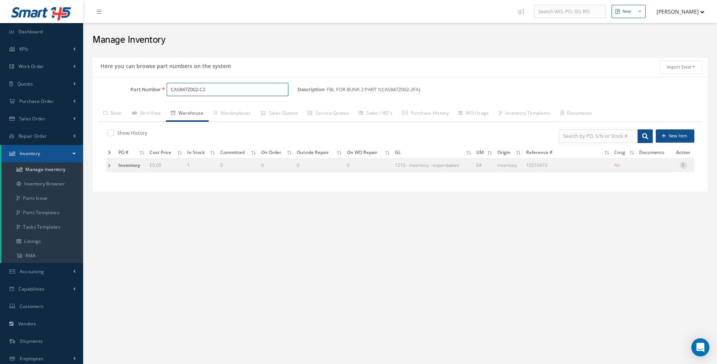
type input "CAS847Z002-C2"
click at [681, 166] on icon at bounding box center [683, 164] width 8 height 6
click at [639, 167] on link "Edit" at bounding box center [649, 170] width 60 height 10
type input "10010473"
type input "U50053"
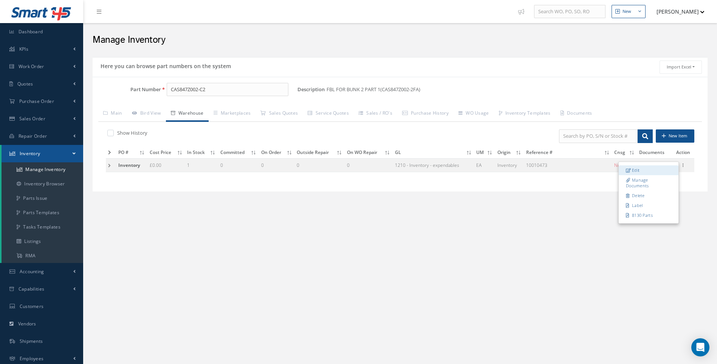
type input "10011859"
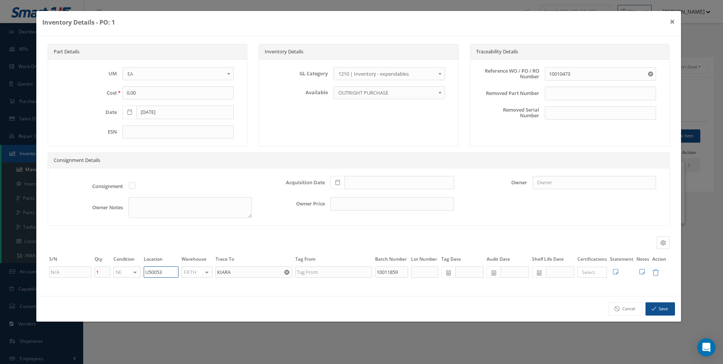
click at [161, 272] on input "U50053" at bounding box center [161, 271] width 35 height 11
type input "U50063"
click at [668, 307] on button "Save" at bounding box center [659, 308] width 29 height 13
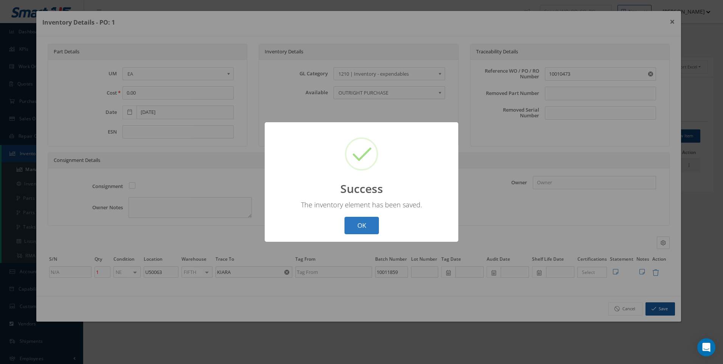
click at [362, 225] on button "OK" at bounding box center [361, 226] width 34 height 18
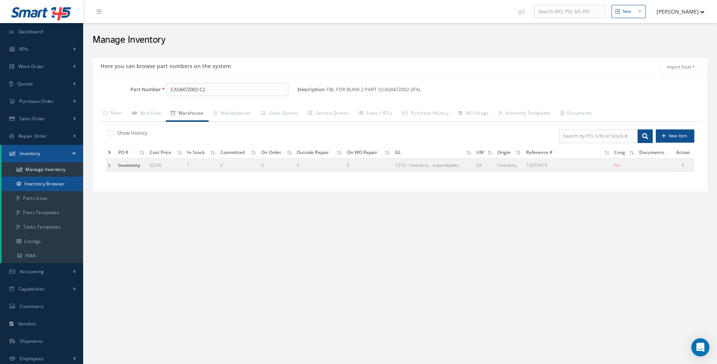
click at [54, 183] on link "Inventory Browser" at bounding box center [43, 183] width 82 height 14
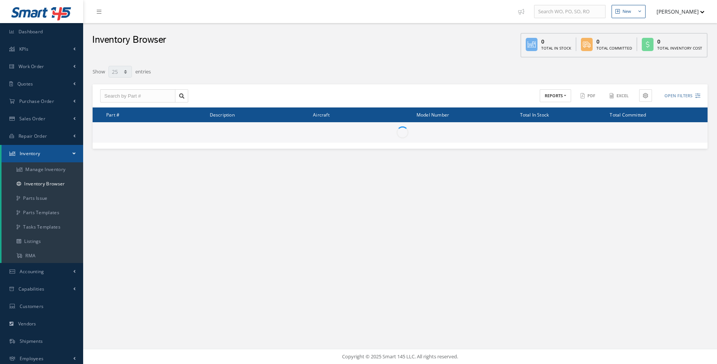
select select "25"
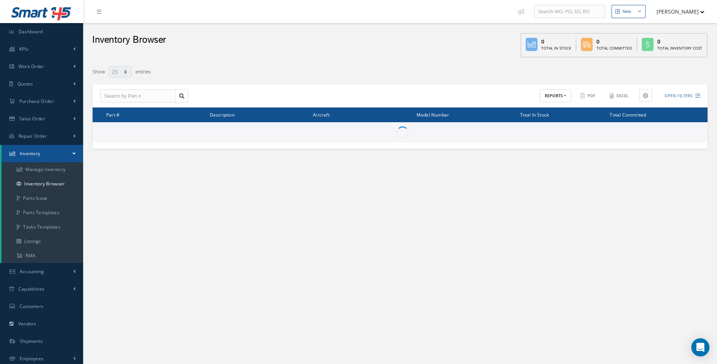
type input "Locations"
type input "All General Ledger"
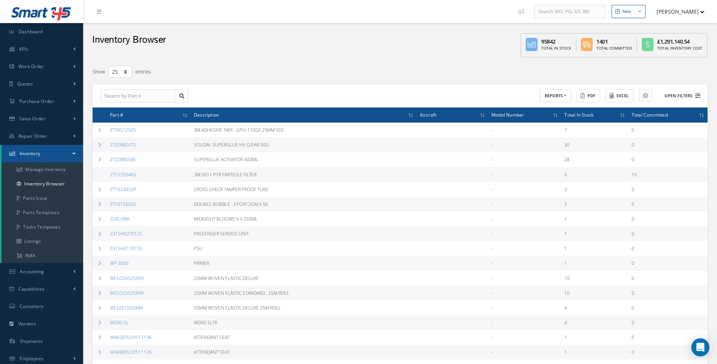
click at [697, 93] on icon at bounding box center [697, 95] width 5 height 5
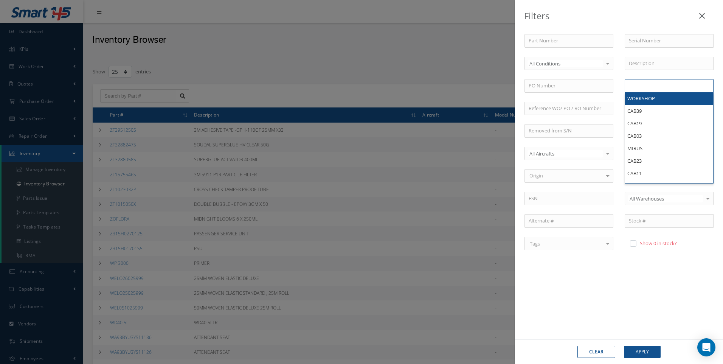
click at [636, 88] on input "text" at bounding box center [643, 85] width 31 height 9
type input "U50063"
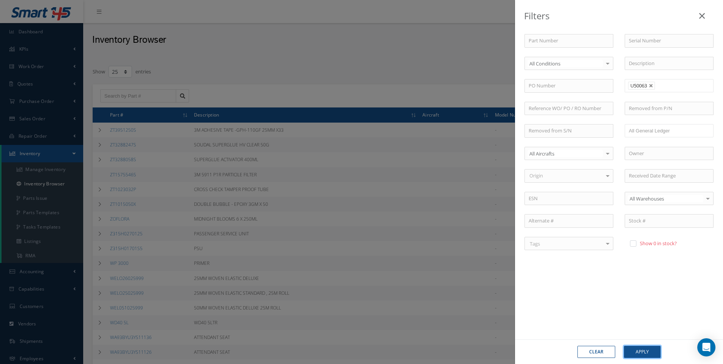
click at [642, 353] on button "Apply" at bounding box center [642, 351] width 37 height 12
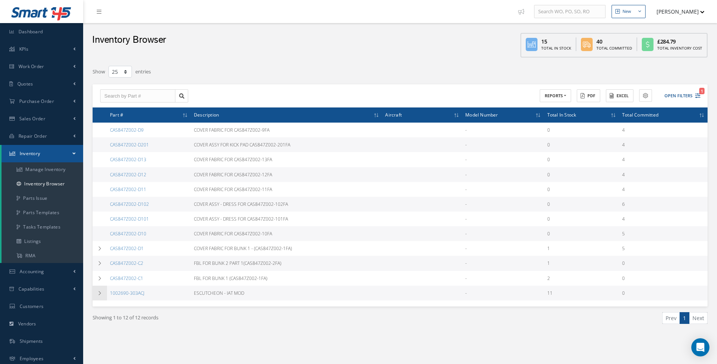
click at [100, 292] on icon at bounding box center [99, 293] width 5 height 5
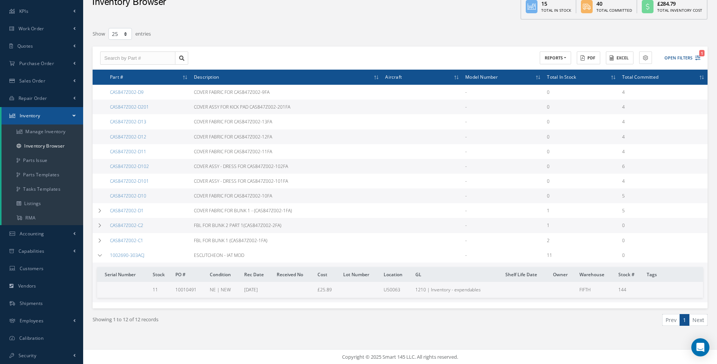
scroll to position [38, 0]
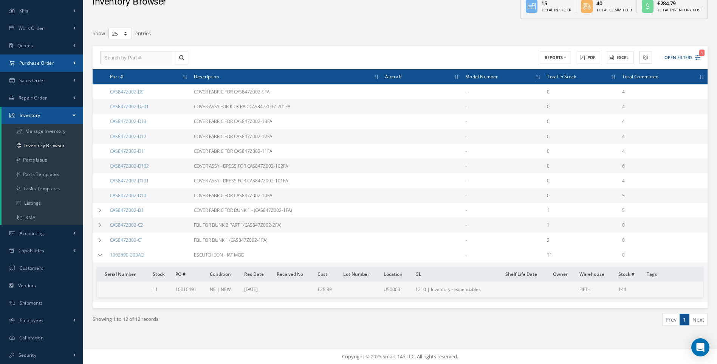
click at [50, 64] on span "Purchase Order" at bounding box center [36, 63] width 35 height 6
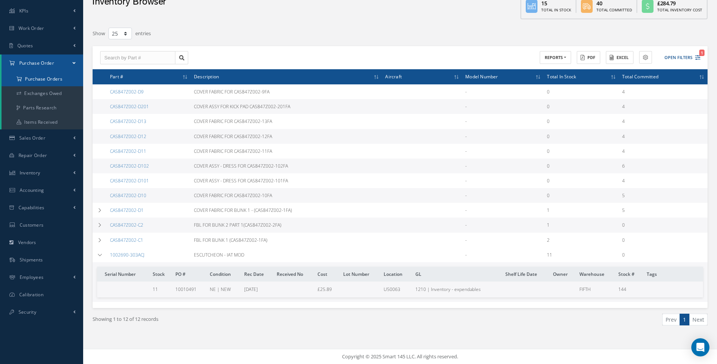
click at [54, 77] on a=1&status_id=2&status_id=3&status_id=5&collapsedFilters"] "Purchase Orders" at bounding box center [43, 79] width 82 height 14
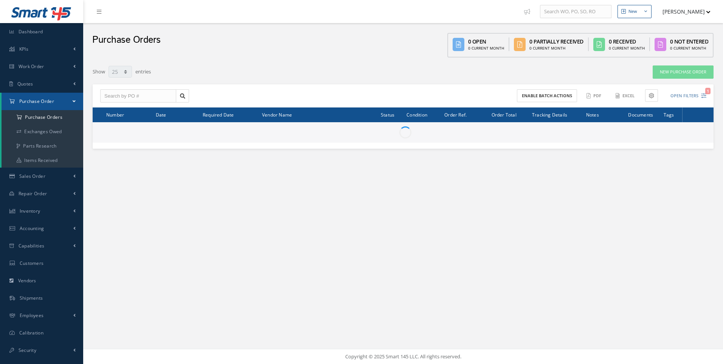
select select "25"
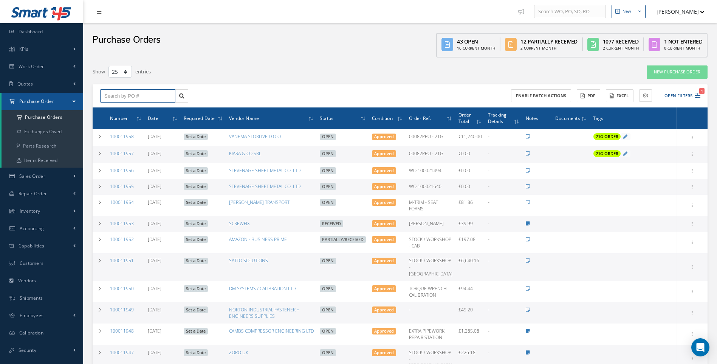
click at [115, 95] on input "text" at bounding box center [137, 96] width 75 height 14
type input "100011868"
click at [117, 107] on span "100011868" at bounding box center [115, 109] width 23 height 5
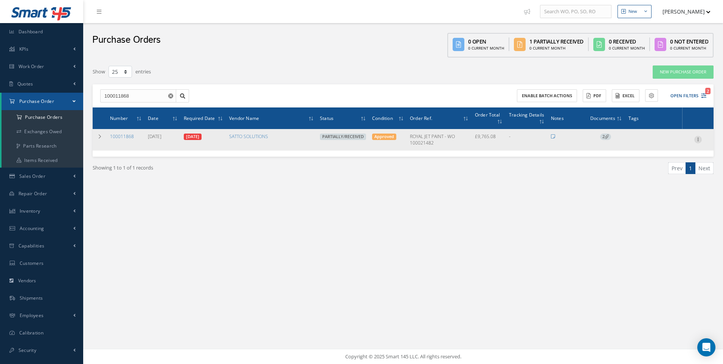
click at [696, 138] on icon at bounding box center [698, 139] width 8 height 6
click at [650, 163] on link "Edit" at bounding box center [663, 164] width 60 height 10
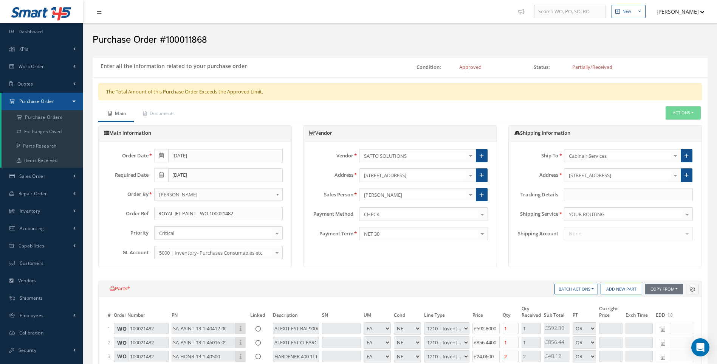
select select "1"
select select "5"
select select "7"
select select "1"
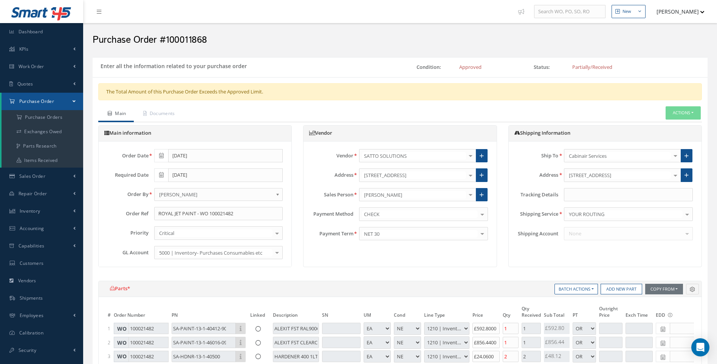
select select "5"
select select "7"
select select "1"
select select "5"
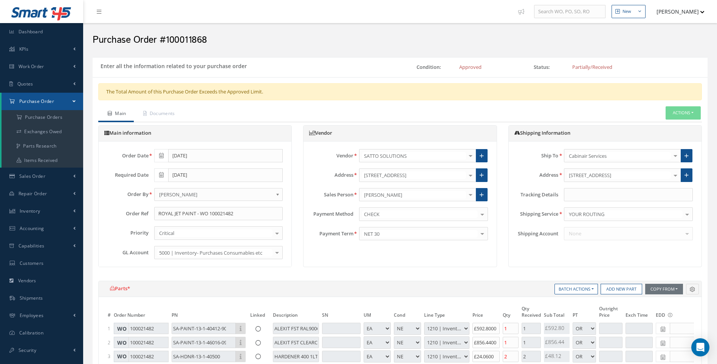
select select "7"
select select "1"
select select "5"
select select "7"
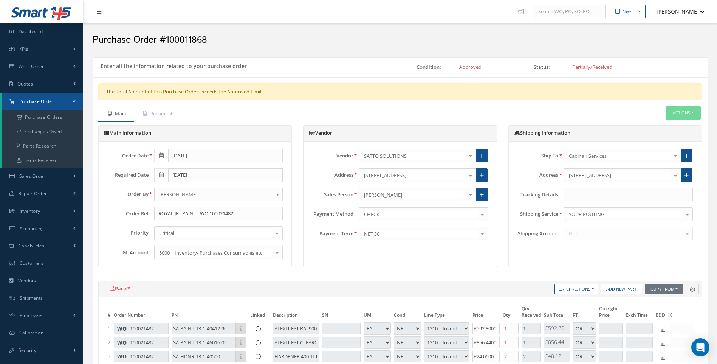
select select "1"
select select "5"
select select "7"
select select "1"
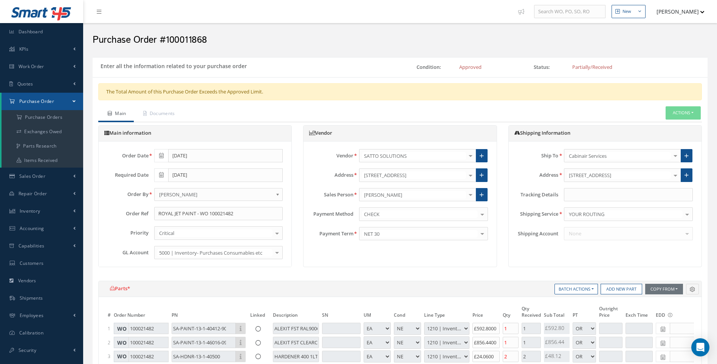
select select "1"
select select "5"
select select "7"
select select "1"
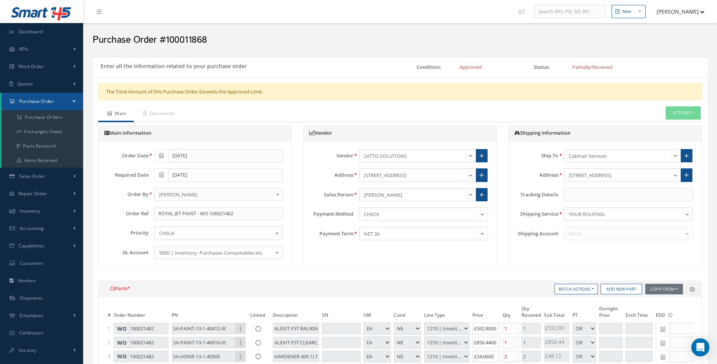
select select "5"
select select "7"
select select "1"
select select "5"
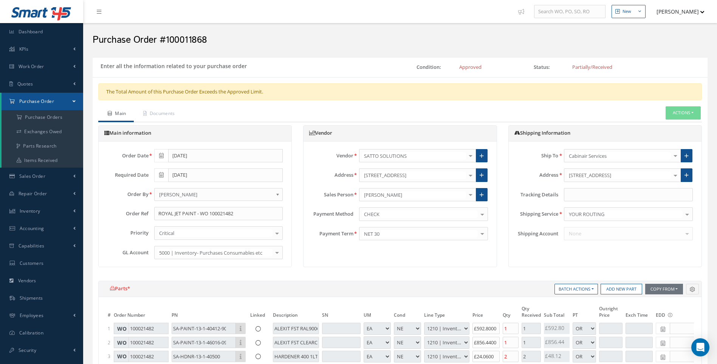
select select "7"
select select "1"
select select "5"
select select "88"
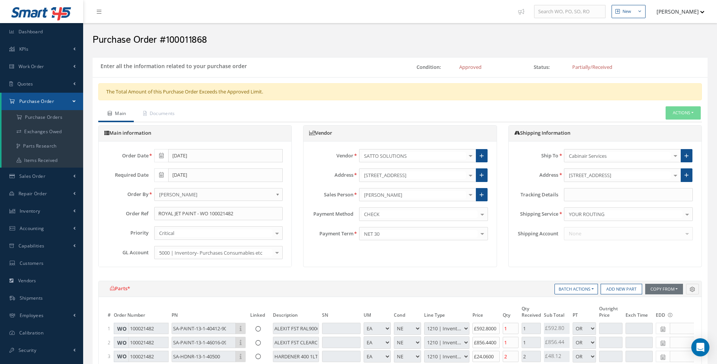
select select "1"
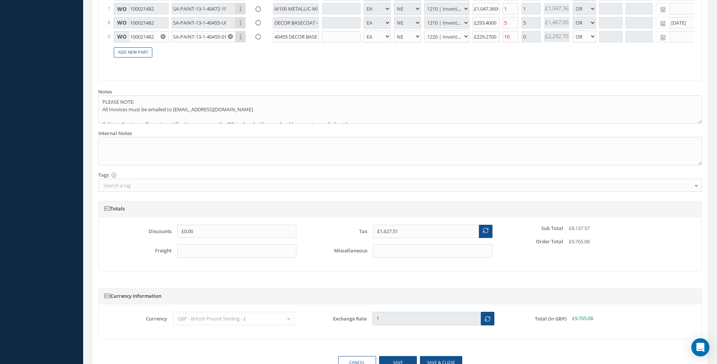
scroll to position [450, 0]
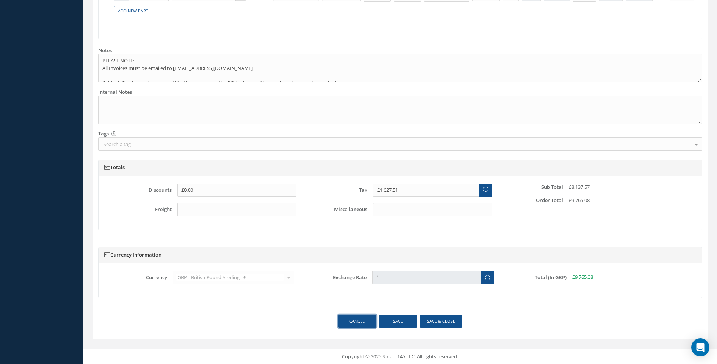
click at [359, 319] on link "Cancel" at bounding box center [357, 320] width 38 height 13
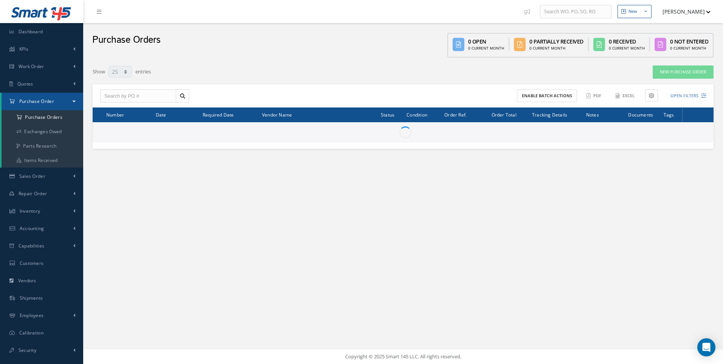
select select "25"
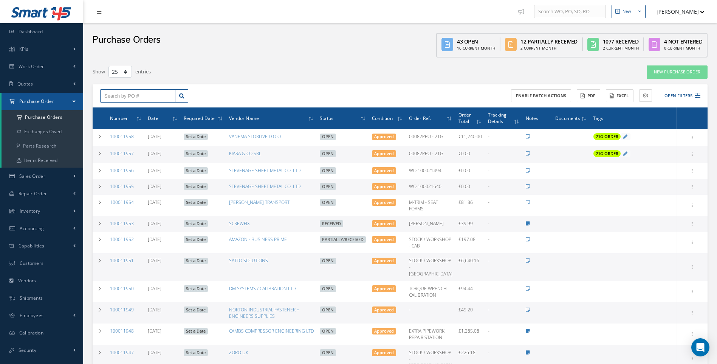
click at [135, 94] on input "text" at bounding box center [137, 96] width 75 height 14
type input "100011868"
click at [119, 111] on span "100011868" at bounding box center [115, 109] width 23 height 5
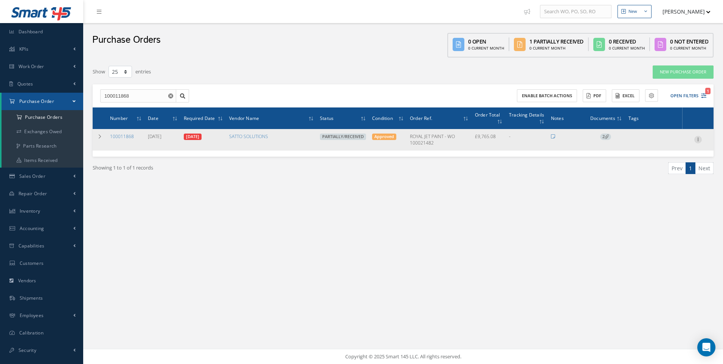
click at [700, 139] on icon at bounding box center [698, 139] width 8 height 6
click at [654, 145] on link "Receive" at bounding box center [663, 144] width 60 height 10
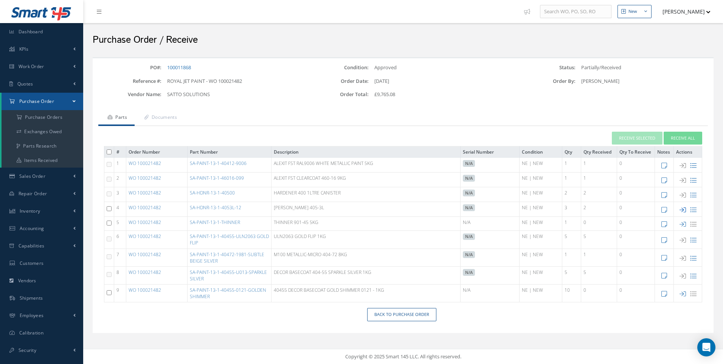
click at [684, 209] on icon at bounding box center [682, 209] width 6 height 6
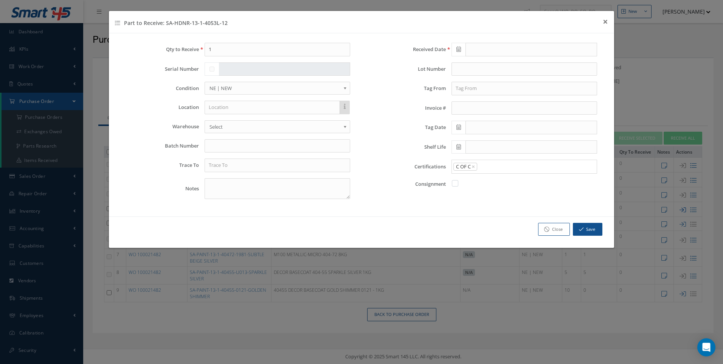
type input "[DATE]"
click at [227, 109] on input "text" at bounding box center [271, 108] width 135 height 14
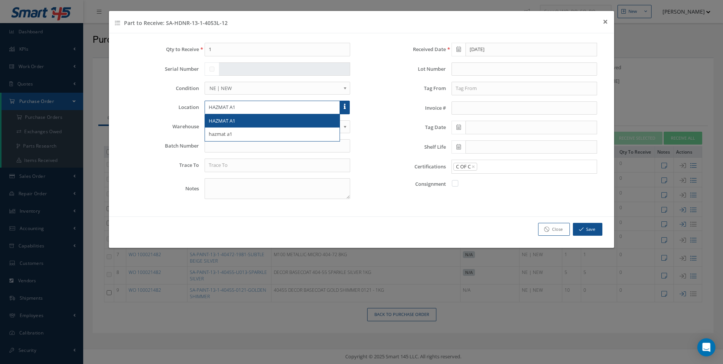
type input "HAZMAT A1"
click at [223, 119] on span "HAZMAT A1" at bounding box center [222, 120] width 26 height 7
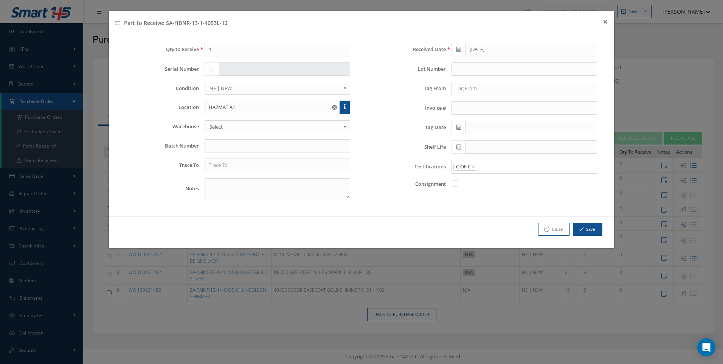
click at [220, 125] on span "Select" at bounding box center [274, 126] width 131 height 9
click at [210, 149] on input "text" at bounding box center [276, 146] width 145 height 14
click at [213, 161] on input "text" at bounding box center [276, 165] width 145 height 14
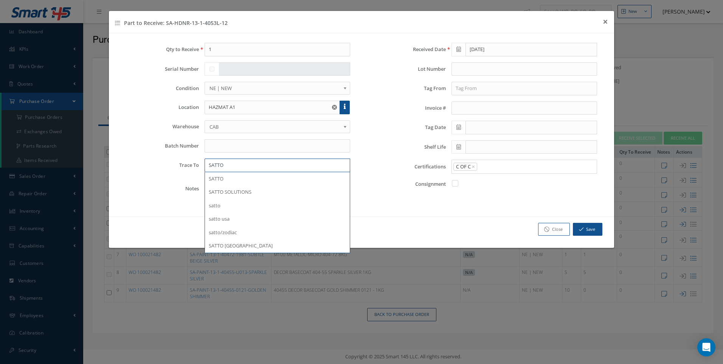
type input "SATTO"
click at [475, 90] on input "text" at bounding box center [523, 89] width 145 height 14
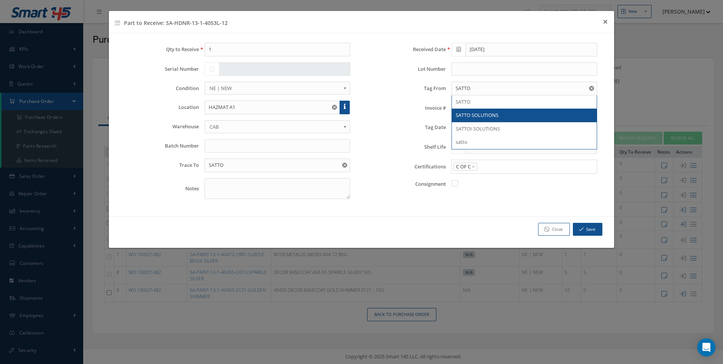
click at [471, 112] on span "SATTO SOLUTIONS" at bounding box center [476, 114] width 43 height 7
type input "SATTO SOLUTIONS"
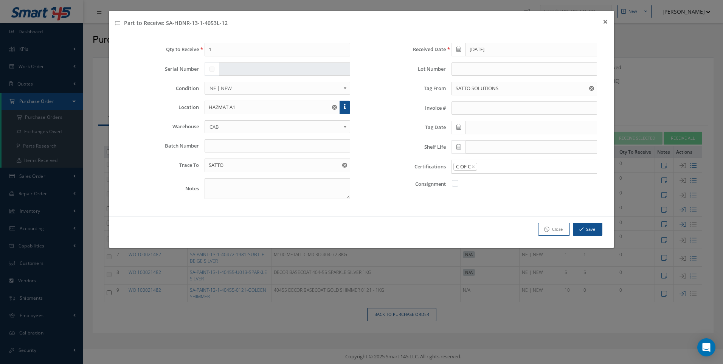
click at [454, 124] on span at bounding box center [458, 128] width 14 height 14
click at [491, 164] on td "3" at bounding box center [490, 163] width 11 height 11
type input "[DATE]"
click at [473, 149] on input "text" at bounding box center [531, 147] width 132 height 14
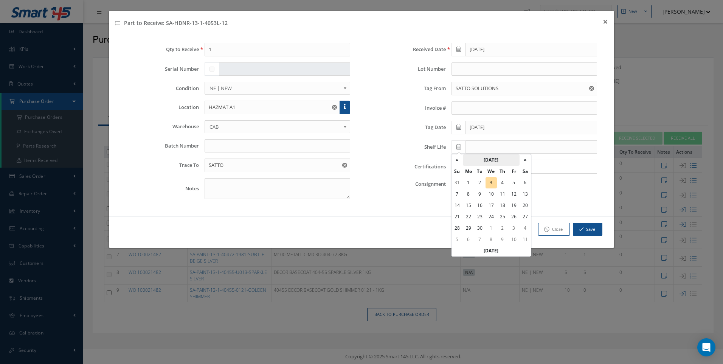
click at [499, 160] on th "September 2025" at bounding box center [491, 159] width 57 height 11
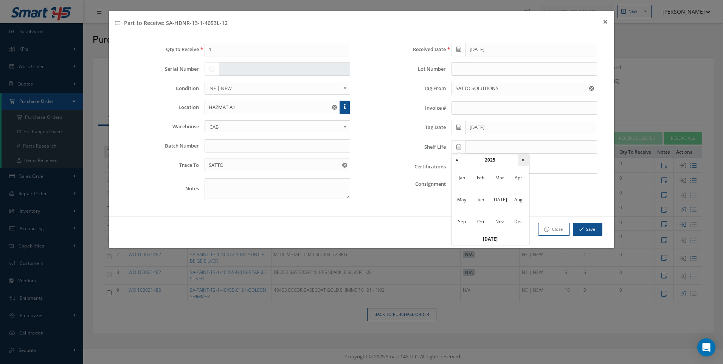
click at [524, 159] on th "»" at bounding box center [522, 159] width 11 height 11
click at [500, 197] on span "Jul" at bounding box center [499, 199] width 17 height 20
click at [513, 227] on td "31" at bounding box center [513, 227] width 11 height 11
type input "07/31/2026"
click at [583, 228] on icon "button" at bounding box center [581, 228] width 5 height 5
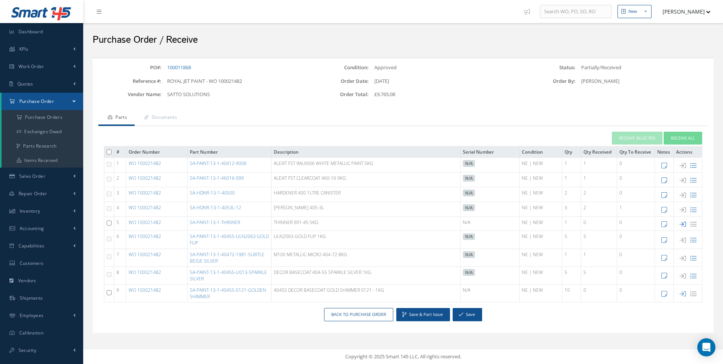
click at [683, 224] on icon at bounding box center [682, 224] width 6 height 6
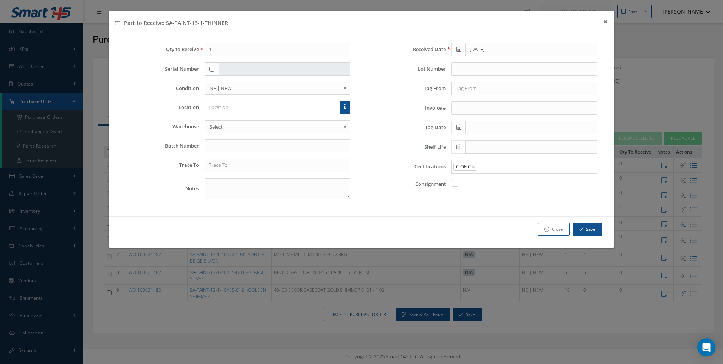
click at [218, 105] on input "text" at bounding box center [271, 108] width 135 height 14
type input "HAZMAT A1"
click at [215, 124] on span "Select" at bounding box center [274, 126] width 131 height 9
click at [223, 165] on input "text" at bounding box center [276, 165] width 145 height 14
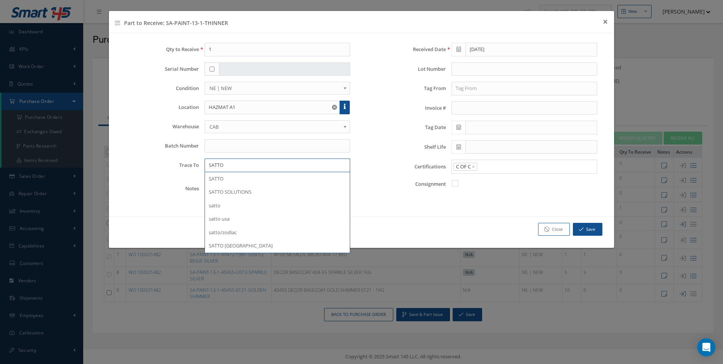
type input "SATTO"
click at [457, 90] on input "text" at bounding box center [523, 89] width 145 height 14
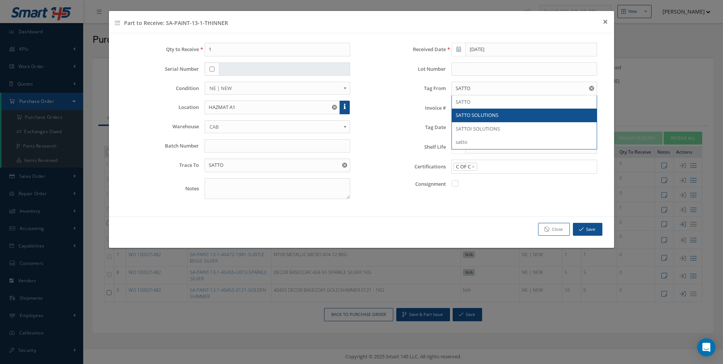
click at [461, 111] on span "SATTO SOLUTIONS" at bounding box center [476, 114] width 43 height 7
type input "SATTO SOLUTIONS"
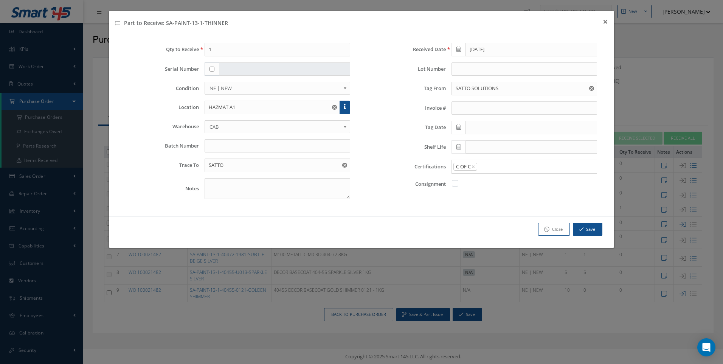
click at [460, 128] on icon at bounding box center [458, 126] width 5 height 5
click at [492, 163] on td "3" at bounding box center [490, 163] width 11 height 11
type input "[DATE]"
click at [475, 147] on input "text" at bounding box center [531, 147] width 132 height 14
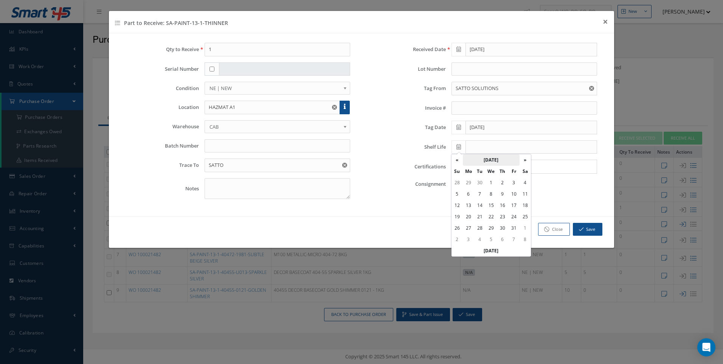
click at [489, 159] on th "July 2026" at bounding box center [491, 159] width 57 height 11
click at [522, 161] on th "»" at bounding box center [522, 159] width 11 height 11
click at [519, 178] on span "Apr" at bounding box center [517, 177] width 17 height 20
click at [513, 227] on td "30" at bounding box center [513, 227] width 11 height 11
type input "[DATE]"
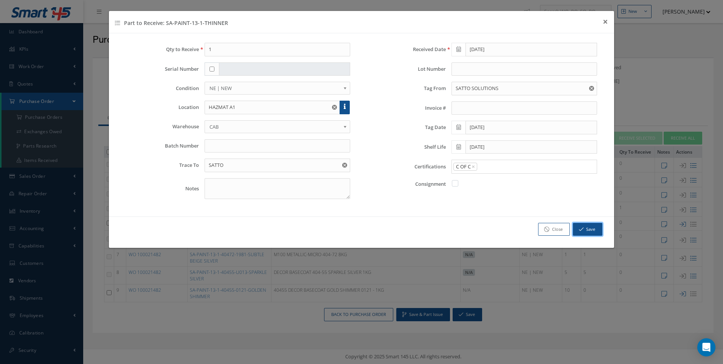
click at [584, 225] on button "Save" at bounding box center [587, 229] width 29 height 13
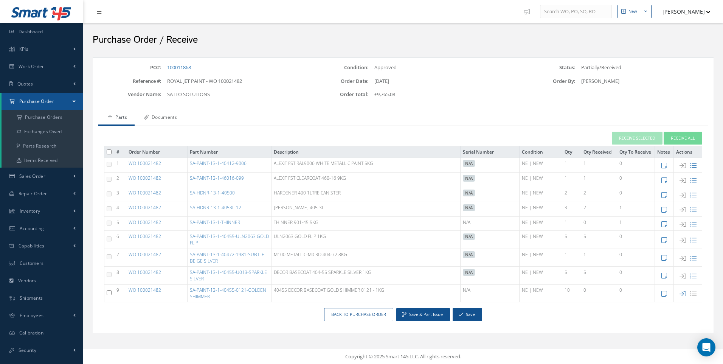
click at [172, 114] on link "Documents" at bounding box center [160, 118] width 50 height 16
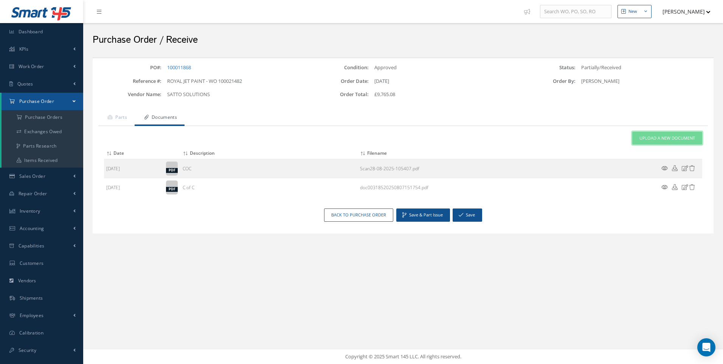
click at [662, 134] on link "Upload a New Document" at bounding box center [667, 138] width 70 height 13
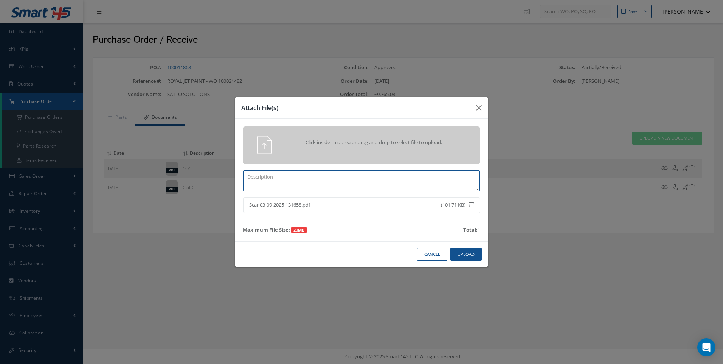
click at [269, 175] on textarea at bounding box center [361, 180] width 237 height 21
type textarea "COC"
click at [465, 251] on button "Upload" at bounding box center [465, 254] width 31 height 13
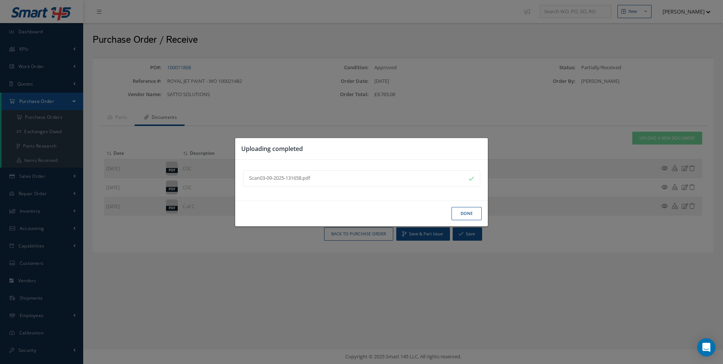
click at [460, 215] on button "Done" at bounding box center [466, 213] width 30 height 13
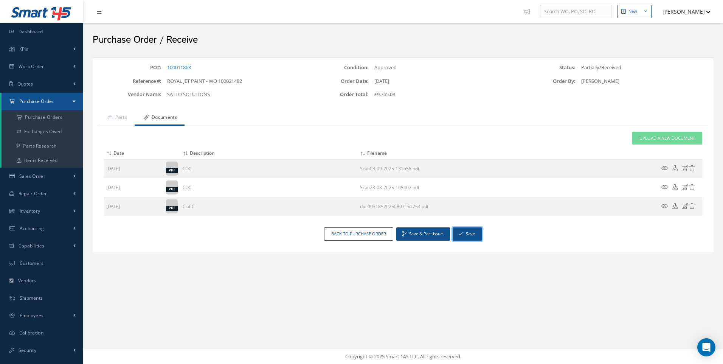
click at [469, 241] on div "Save & Part Issue Save Back to Purchase Order" at bounding box center [403, 236] width 621 height 19
click at [462, 235] on icon "button" at bounding box center [460, 233] width 5 height 5
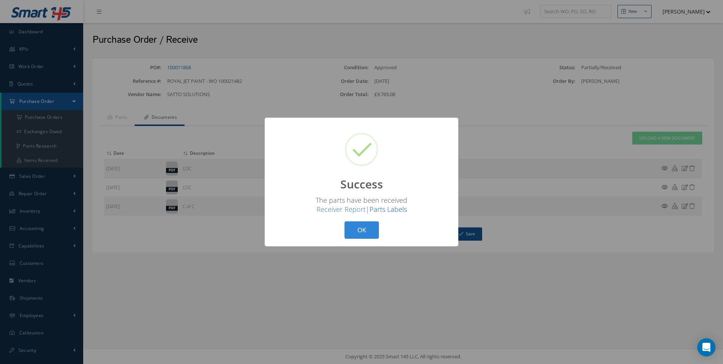
click at [385, 210] on link "Parts Labels" at bounding box center [387, 208] width 37 height 9
click at [184, 68] on div "? ! i Success × The parts have been received Receiver Report | Parts Labels OK …" at bounding box center [361, 182] width 723 height 364
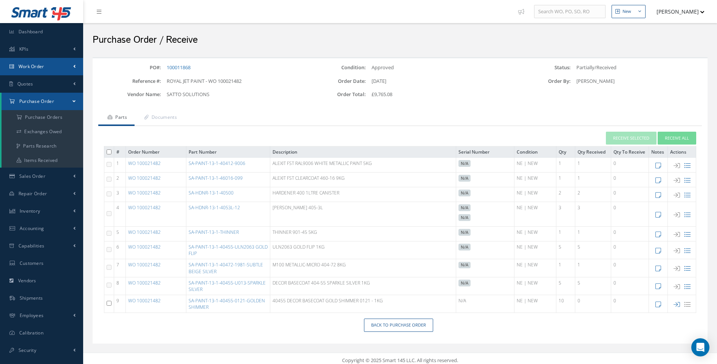
click at [34, 67] on span "Work Order" at bounding box center [32, 66] width 26 height 6
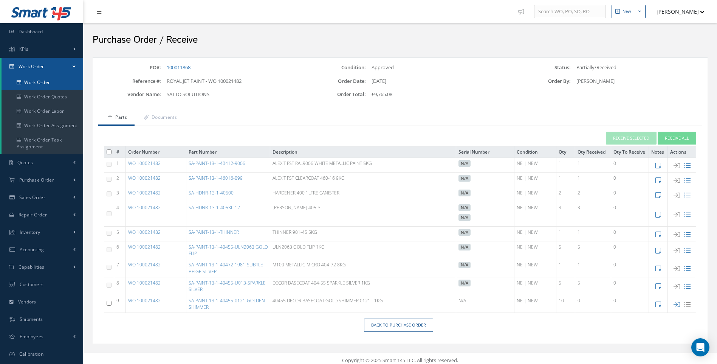
click at [41, 84] on link "Work Order" at bounding box center [43, 82] width 82 height 14
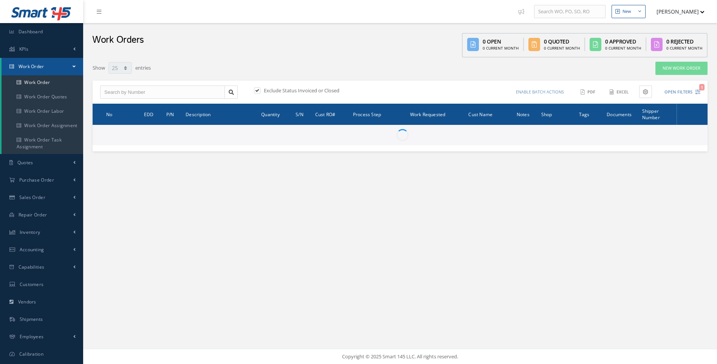
select select "25"
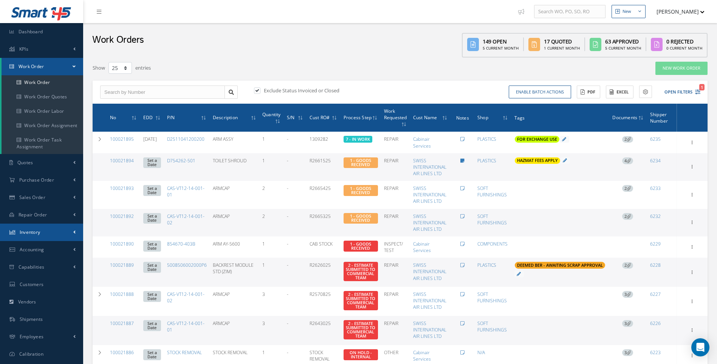
click at [32, 235] on span "Inventory" at bounding box center [30, 232] width 21 height 6
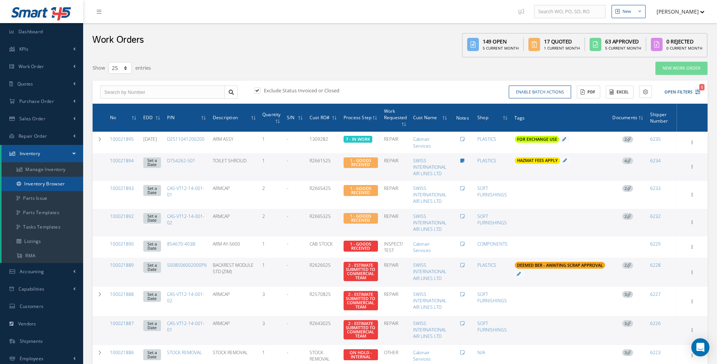
click at [44, 182] on link "Inventory Browser" at bounding box center [43, 183] width 82 height 14
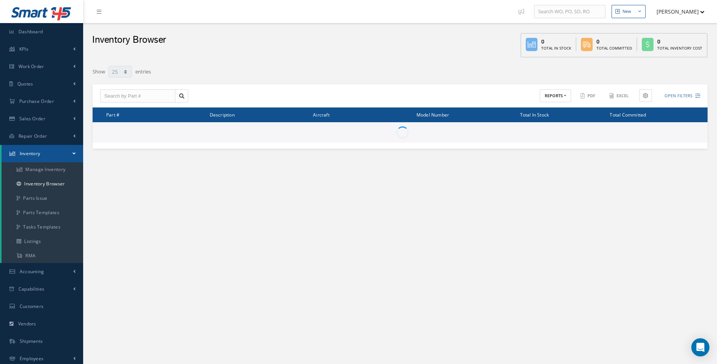
select select "25"
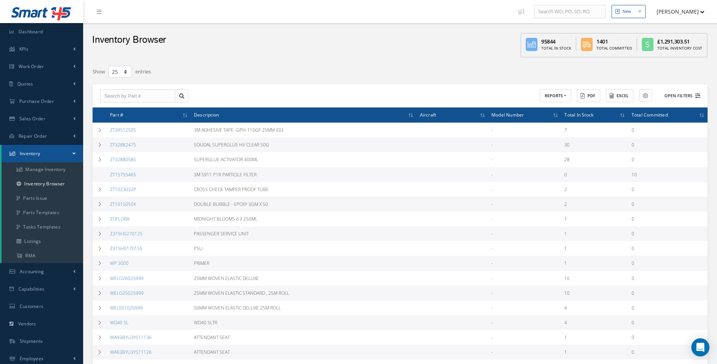
click at [696, 95] on icon at bounding box center [697, 95] width 5 height 5
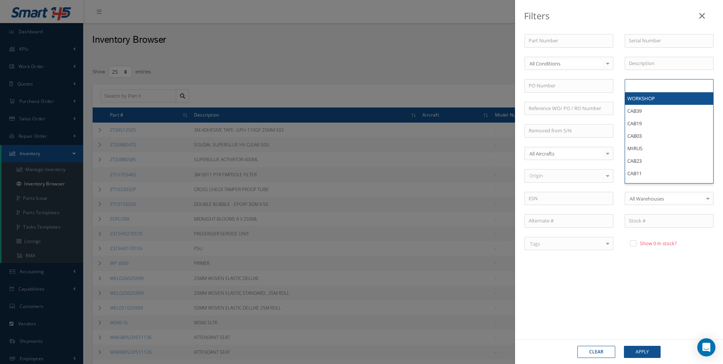
click at [643, 86] on input "text" at bounding box center [643, 85] width 31 height 9
type input "HAZMAT A1"
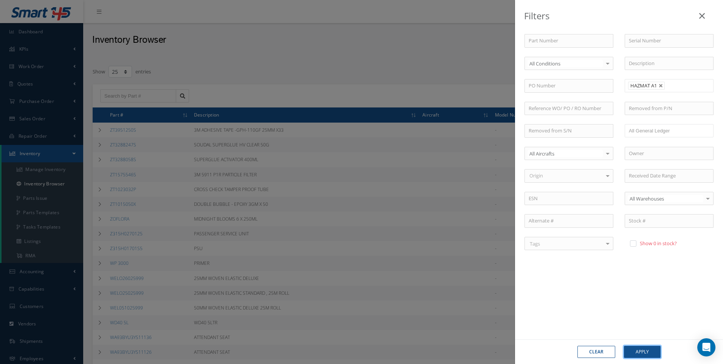
click at [640, 351] on button "Apply" at bounding box center [642, 351] width 37 height 12
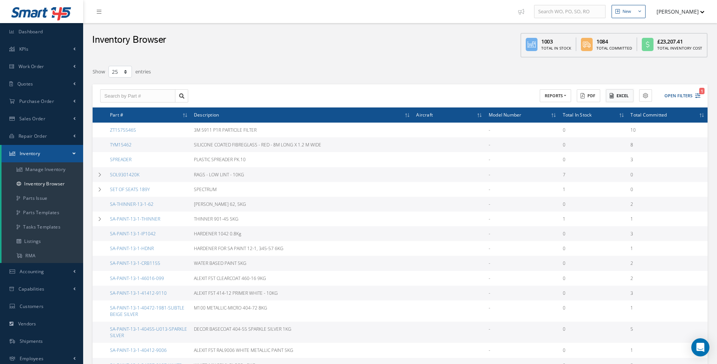
click at [625, 95] on button "Excel" at bounding box center [620, 95] width 28 height 13
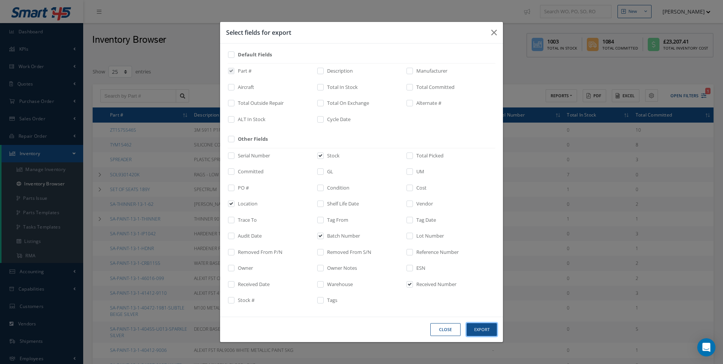
click at [486, 325] on button "Export" at bounding box center [481, 329] width 30 height 13
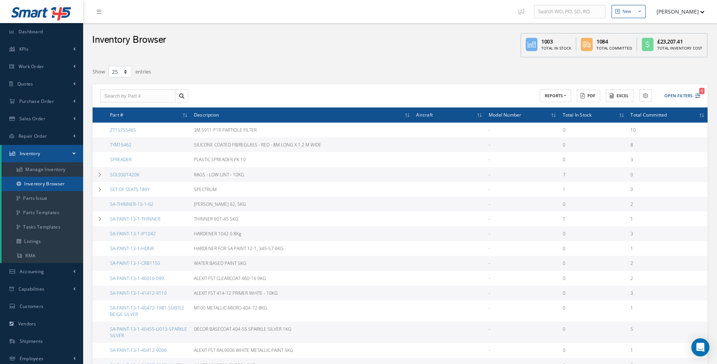
click at [47, 183] on link "Inventory Browser" at bounding box center [43, 183] width 82 height 14
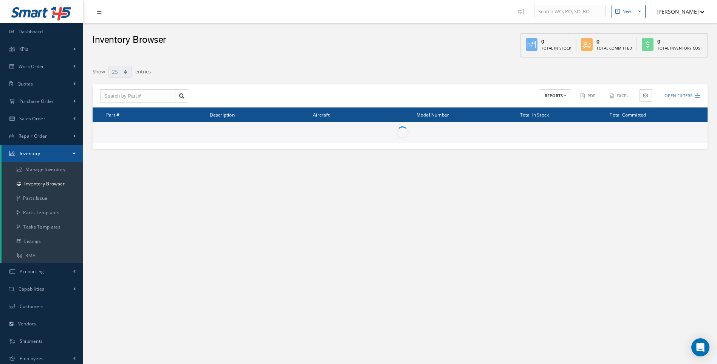
select select "25"
click at [36, 65] on span "Work Order" at bounding box center [32, 66] width 26 height 6
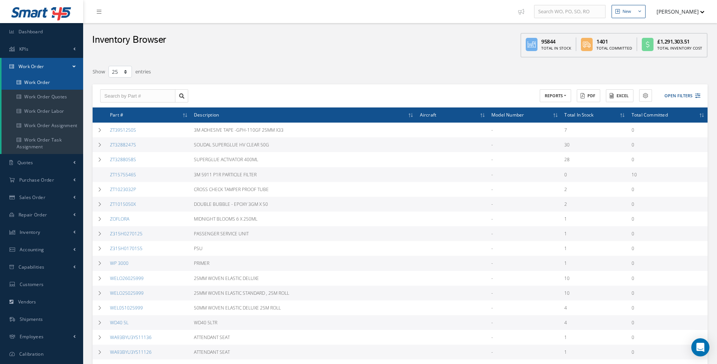
click at [39, 81] on link "Work Order" at bounding box center [43, 82] width 82 height 14
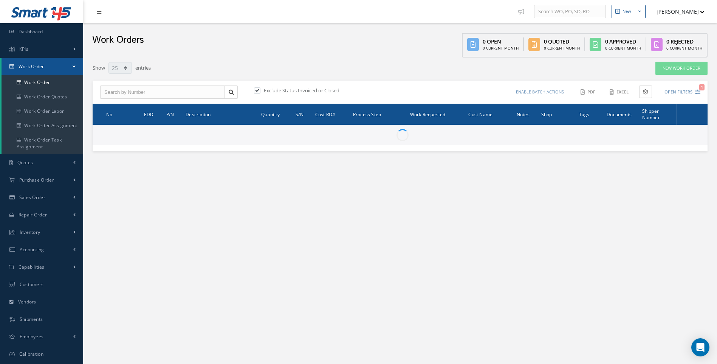
select select "25"
click at [109, 93] on input "text" at bounding box center [162, 92] width 125 height 14
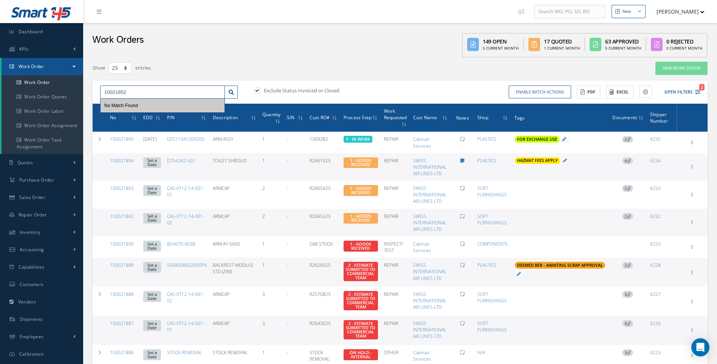
click at [112, 93] on input "10021852" at bounding box center [162, 92] width 125 height 14
type input "100021852"
click at [117, 105] on span "100021852" at bounding box center [115, 105] width 23 height 5
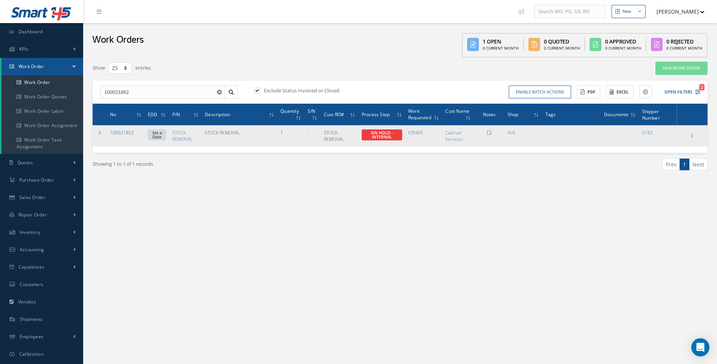
click at [122, 132] on link "100021852" at bounding box center [122, 132] width 24 height 6
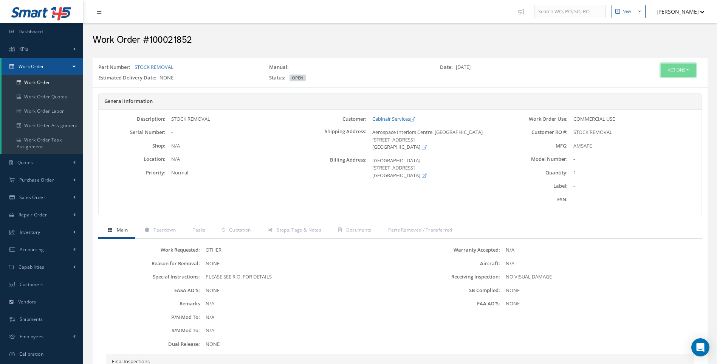
click at [689, 70] on button "Actions" at bounding box center [678, 69] width 35 height 13
click at [657, 84] on link "Edit" at bounding box center [666, 84] width 60 height 10
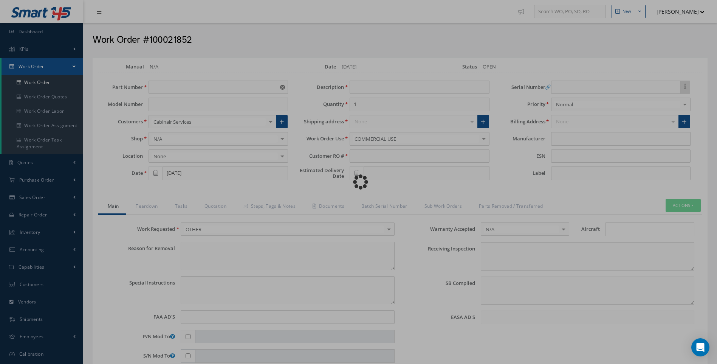
type input "STOCK REMOVAL"
type input "[DATE]"
type input "STOCK REMOVAL"
type textarea "NONE"
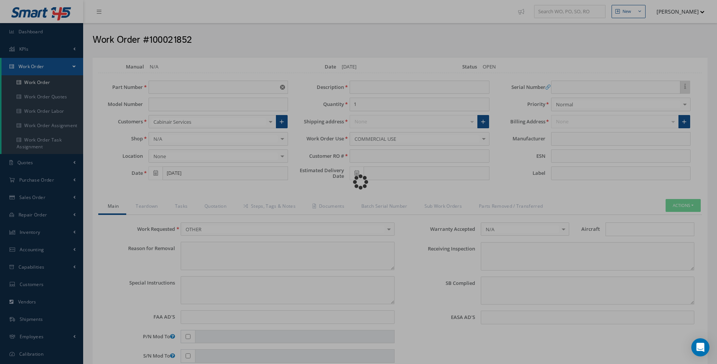
type textarea "PLEASE SEE R.O. FOR DETAILS"
type input "NONE"
type textarea "NO VISUAL DAMAGE"
type textarea "NONE"
type input "NONE"
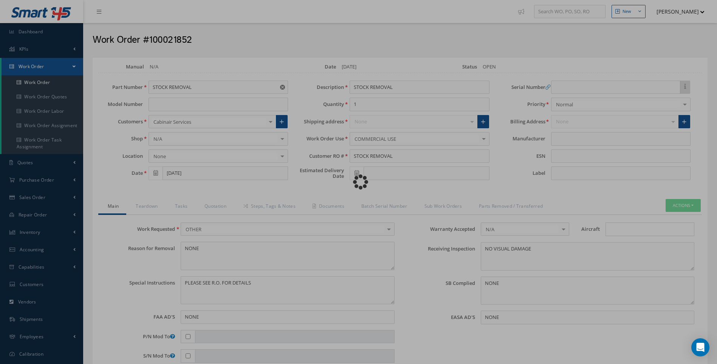
type input "AMSAFE"
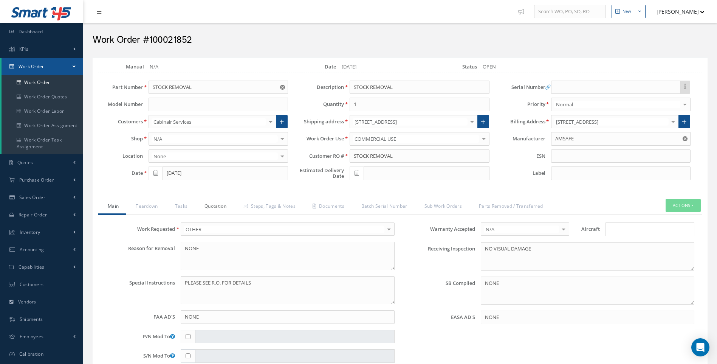
click at [215, 205] on link "Quotation" at bounding box center [214, 207] width 39 height 16
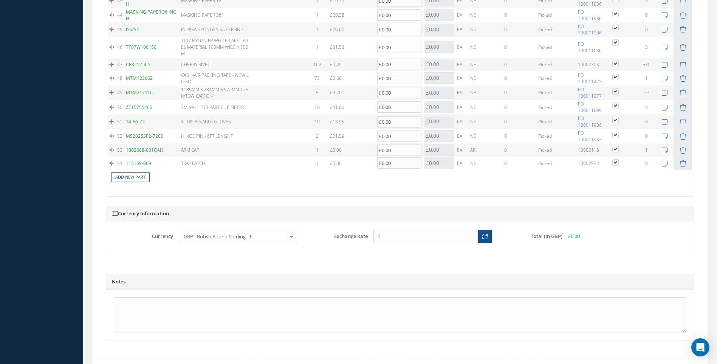
scroll to position [1337, 0]
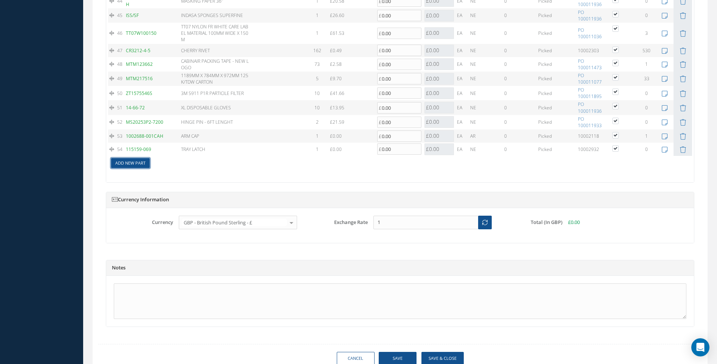
click at [132, 158] on link "Add New Part" at bounding box center [130, 163] width 39 height 10
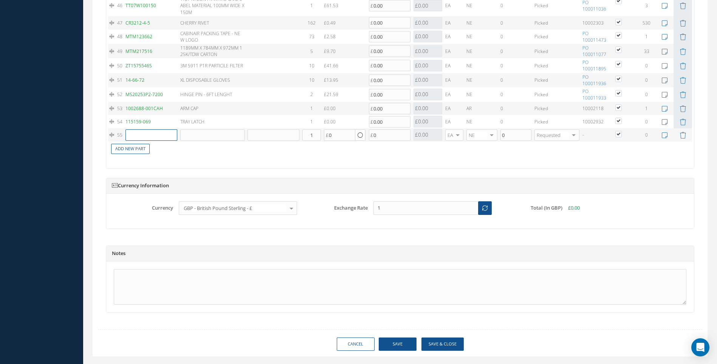
click at [134, 135] on input "text" at bounding box center [151, 134] width 52 height 11
click at [187, 153] on span "3M INTERFACE PAD - 150MM" at bounding box center [184, 153] width 28 height 19
type input "3MIFP150"
type input "3M INTERFACE PAD - 150MM"
type input "7.06"
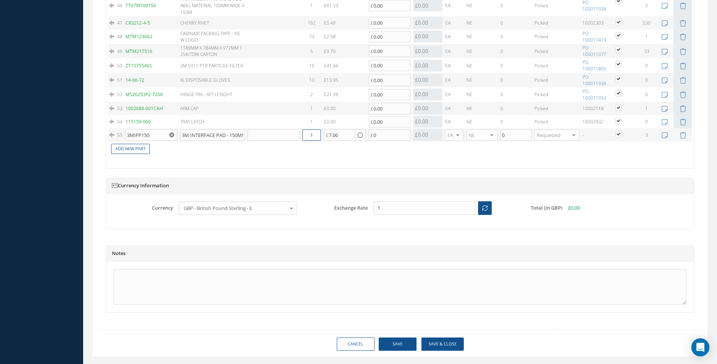
drag, startPoint x: 319, startPoint y: 136, endPoint x: 304, endPoint y: 139, distance: 15.3
click at [304, 139] on input "1" at bounding box center [311, 134] width 19 height 11
type input "3"
click at [130, 149] on link "Add New Part" at bounding box center [130, 149] width 39 height 10
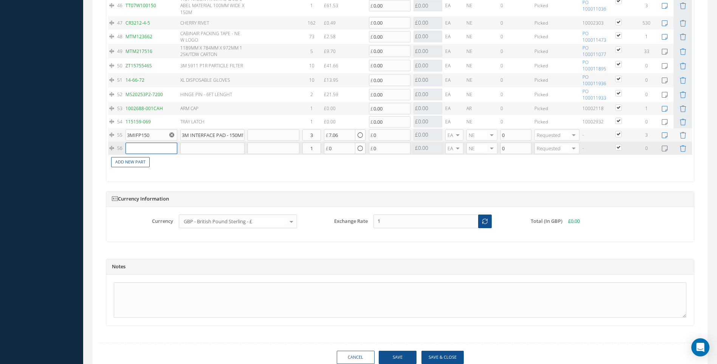
click at [132, 149] on input "text" at bounding box center [151, 147] width 52 height 11
click at [167, 160] on div "PAINT BRUSH 1"" at bounding box center [185, 163] width 41 height 13
type input "QPB1"
type input "PAINT BRUSH 1""
type input "1.08"
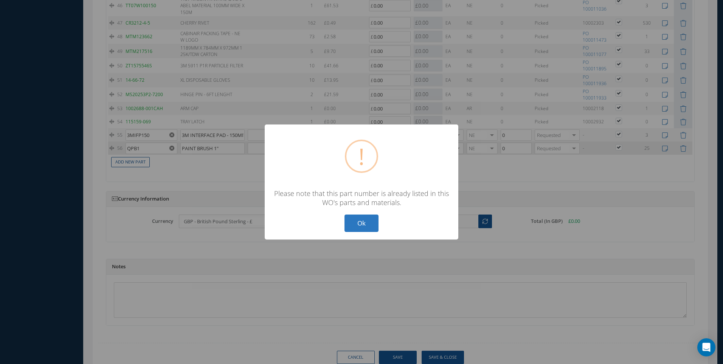
click at [358, 223] on button "Ok" at bounding box center [361, 223] width 34 height 18
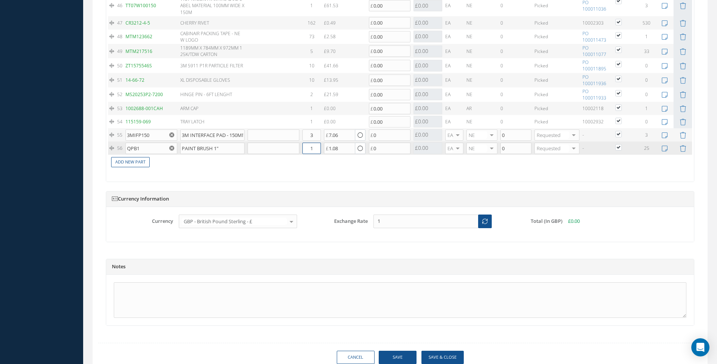
drag, startPoint x: 316, startPoint y: 149, endPoint x: 305, endPoint y: 151, distance: 11.6
click at [305, 151] on input "1" at bounding box center [311, 147] width 19 height 11
type input "25"
click at [134, 165] on link "Add New Part" at bounding box center [130, 162] width 39 height 10
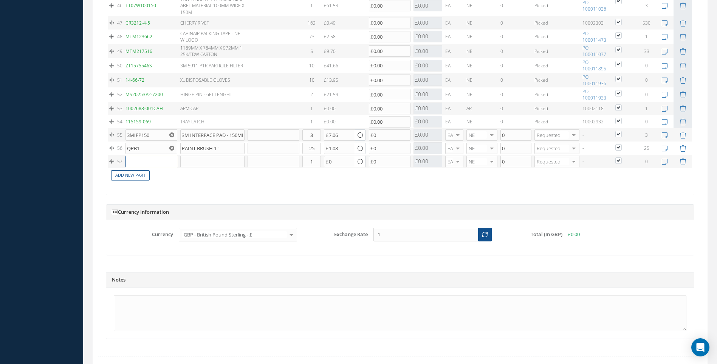
click at [137, 156] on input "text" at bounding box center [151, 161] width 52 height 11
type input "BJP204793"
drag, startPoint x: 317, startPoint y: 162, endPoint x: 307, endPoint y: 164, distance: 10.7
click at [307, 164] on input "1" at bounding box center [311, 161] width 19 height 11
type input "60"
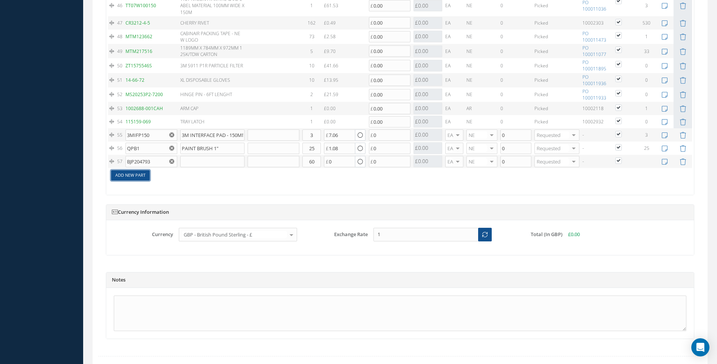
click at [130, 176] on link "Add New Part" at bounding box center [130, 175] width 39 height 10
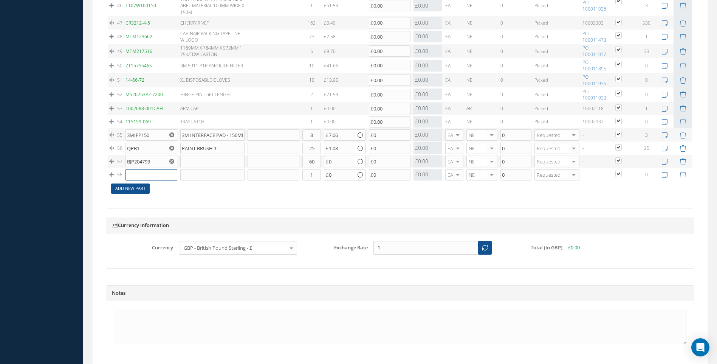
click at [130, 176] on input "text" at bounding box center [151, 174] width 52 height 11
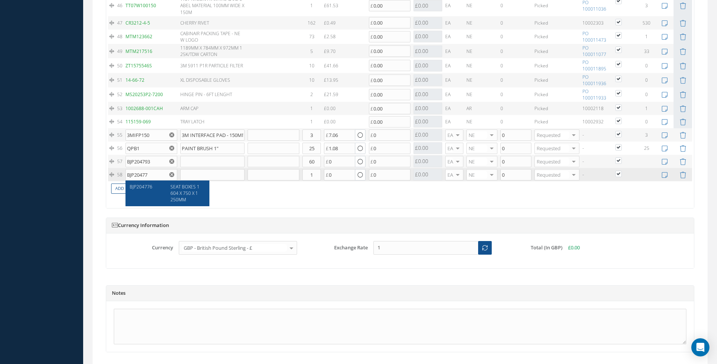
click at [196, 194] on span "SEAT BOXES 1604 X 750 X 1250MM" at bounding box center [184, 192] width 29 height 19
type input "BJP204776"
type input "SEAT BOXES 1604 X 750 X 1250MM"
type input "17.33"
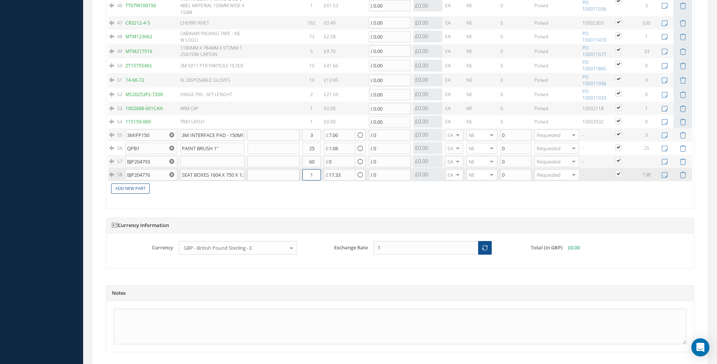
drag, startPoint x: 316, startPoint y: 174, endPoint x: 299, endPoint y: 177, distance: 17.6
click at [299, 176] on tr "58 BJP204776 SEAT BOXES 1604 X 750 X 1250MM Part Number Description Qty in Stoc…" at bounding box center [400, 174] width 584 height 13
type input "60"
click at [130, 189] on link "Add New Part" at bounding box center [130, 188] width 39 height 10
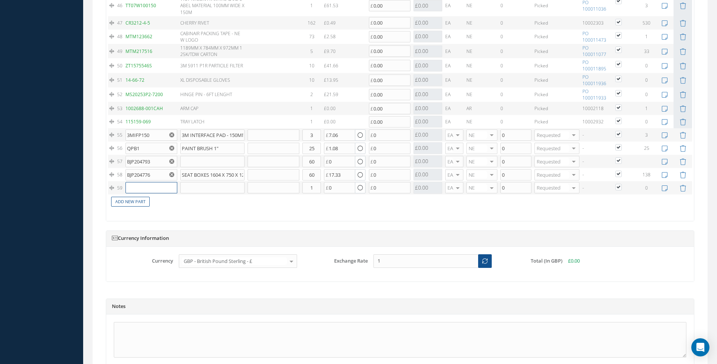
click at [138, 189] on input "text" at bounding box center [151, 187] width 52 height 11
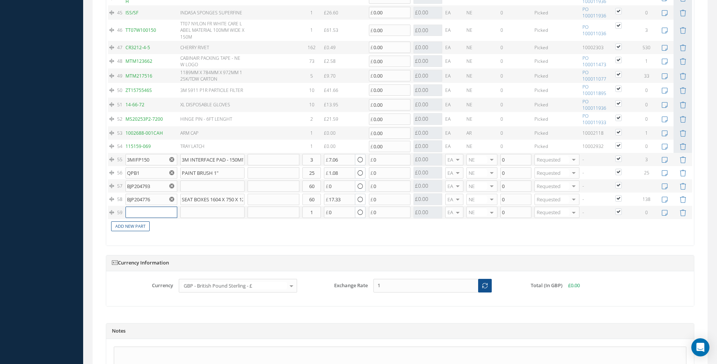
scroll to position [1341, 0]
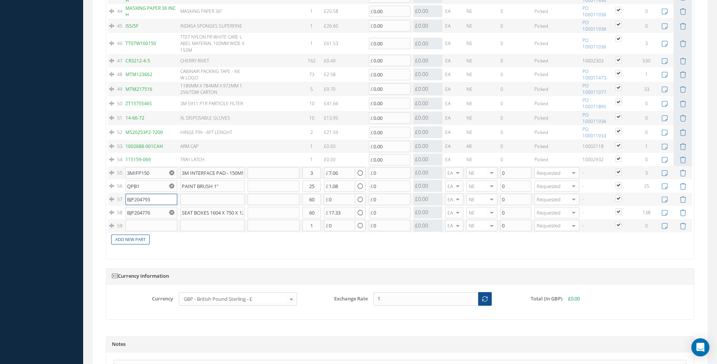
click at [155, 199] on input "BJP204793" at bounding box center [151, 198] width 52 height 11
click at [180, 215] on span "PLAIN PALLET 762 X 1615MM" at bounding box center [184, 217] width 28 height 19
type input "PLAIN PALLET 762 X 1615MM"
type input "24.41"
click at [140, 228] on input "text" at bounding box center [151, 225] width 52 height 11
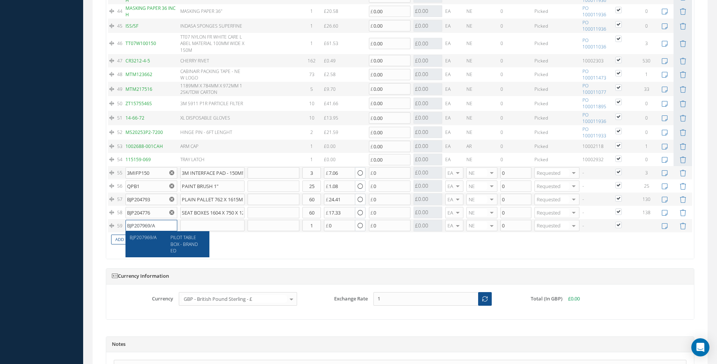
type input "BJP207969/A"
click at [189, 247] on div "PILOT TABLE BOX - BRANDED" at bounding box center [185, 243] width 41 height 19
type input "PILOT TABLE BOX - BRANDED"
type input "2.97"
drag, startPoint x: 319, startPoint y: 225, endPoint x: 304, endPoint y: 228, distance: 15.3
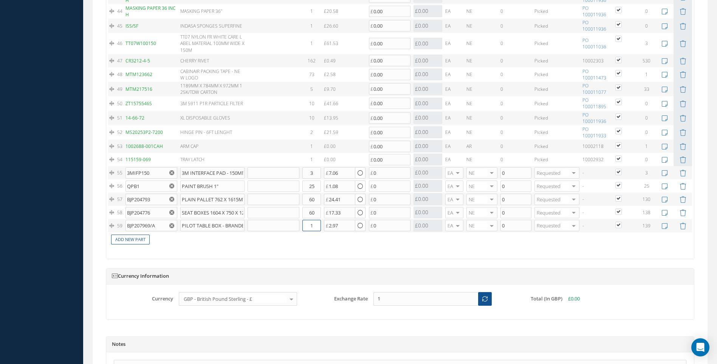
click at [304, 228] on input "1" at bounding box center [311, 225] width 19 height 11
type input "20"
click at [133, 240] on link "Add New Part" at bounding box center [130, 239] width 39 height 10
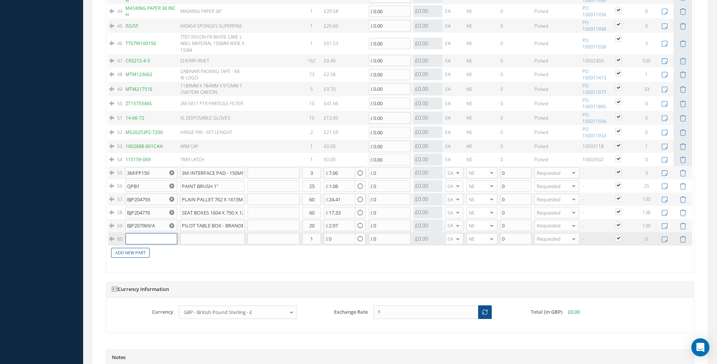
click at [136, 239] on input "text" at bounding box center [151, 238] width 52 height 11
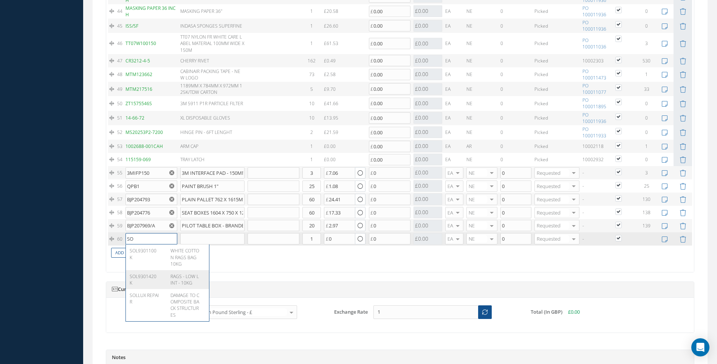
type input "S"
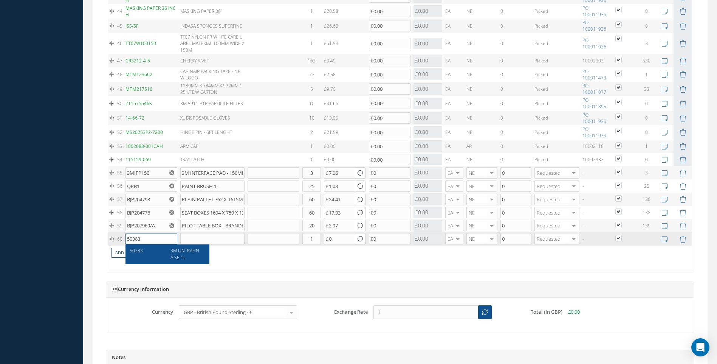
drag, startPoint x: 146, startPoint y: 240, endPoint x: 112, endPoint y: 240, distance: 33.6
click at [112, 240] on tr "60 50383 50383 3M UNTRAFINA SE 1L Part Number Description Qty in Stock Master C…" at bounding box center [400, 238] width 584 height 13
type input "M"
type input "1"
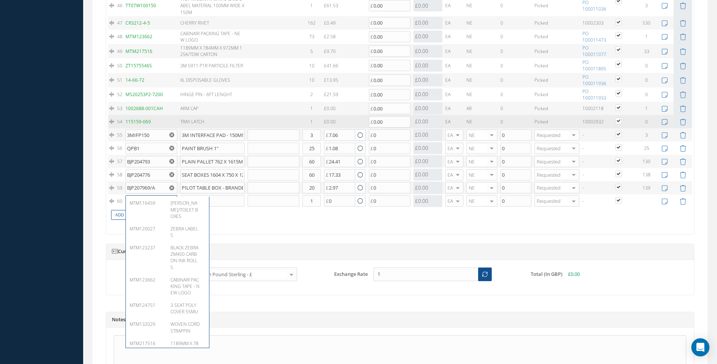
scroll to position [1462, 0]
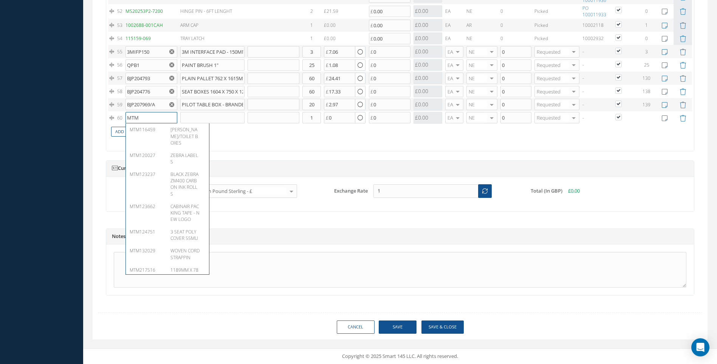
type input "MTM"
click at [442, 323] on button "Save & Close" at bounding box center [442, 326] width 42 height 13
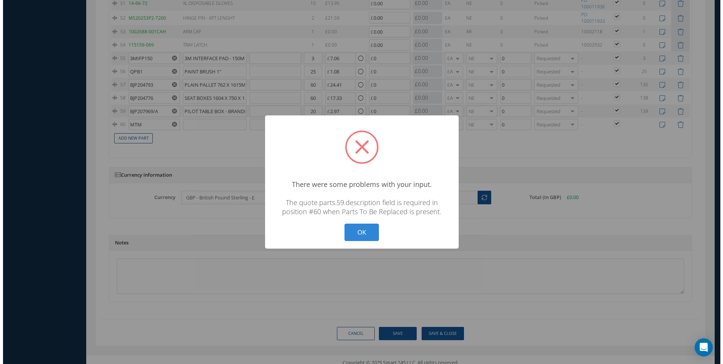
scroll to position [1456, 0]
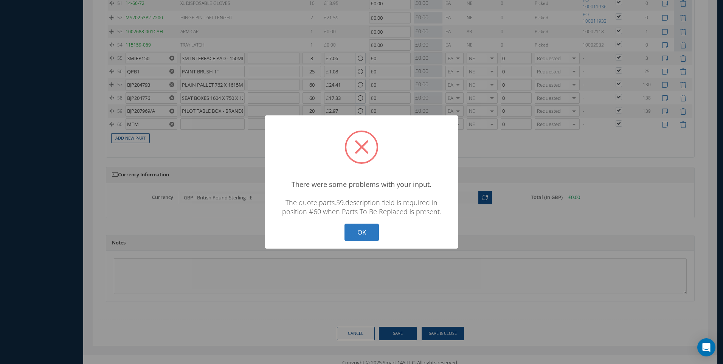
click at [353, 231] on button "OK" at bounding box center [361, 232] width 34 height 18
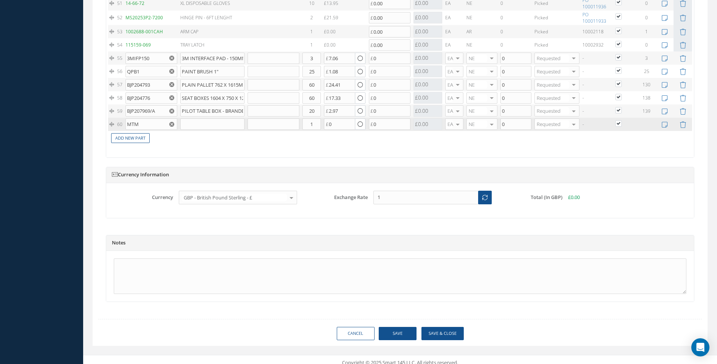
click at [173, 125] on icon "Reset" at bounding box center [171, 124] width 5 height 5
click at [685, 124] on icon at bounding box center [682, 124] width 6 height 6
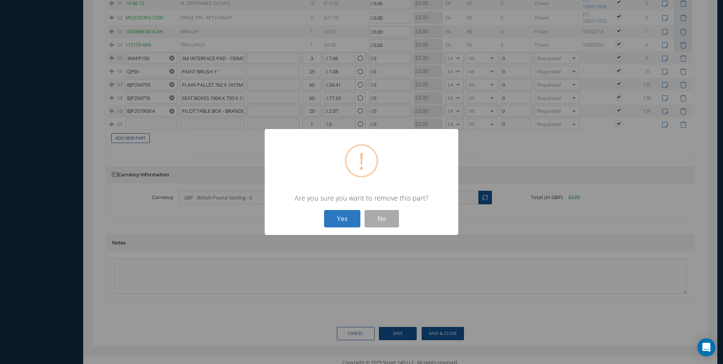
click at [340, 219] on button "Yes" at bounding box center [342, 219] width 36 height 18
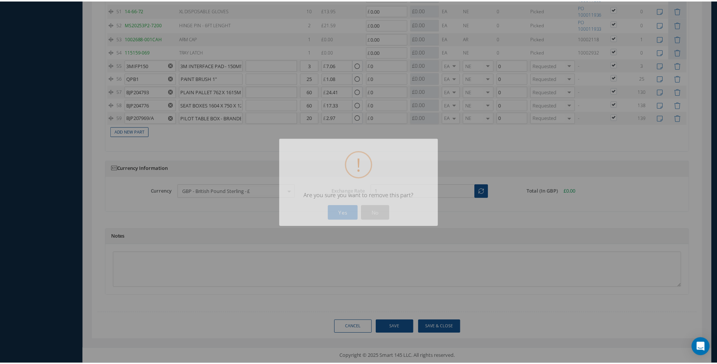
scroll to position [1442, 0]
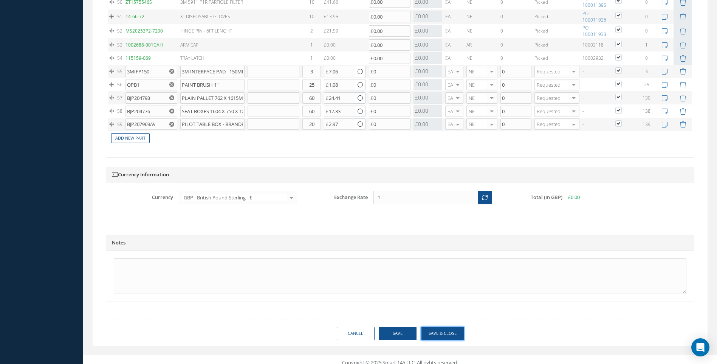
click at [442, 333] on button "Save & Close" at bounding box center [442, 333] width 42 height 13
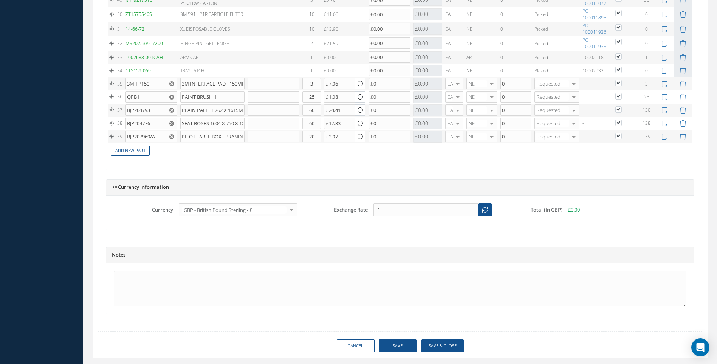
type input "0.00"
checkbox input "true"
type input "0.00"
checkbox input "true"
type input "0.00"
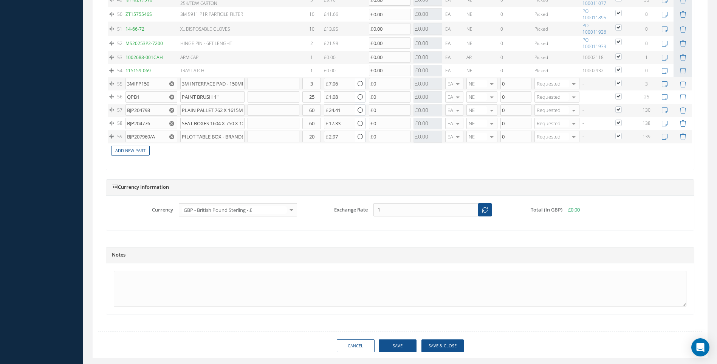
checkbox input "true"
type input "0.00"
checkbox input "true"
type input "0.00"
checkbox input "true"
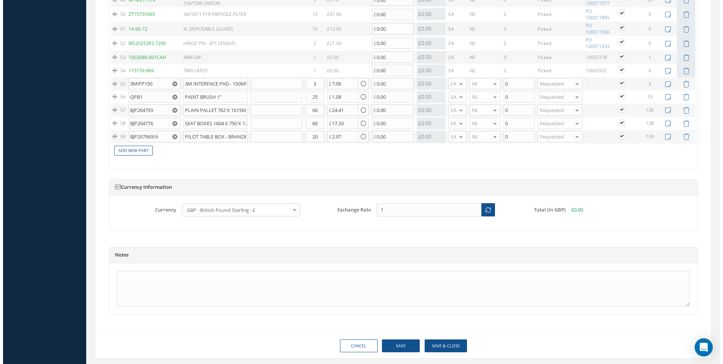
scroll to position [1455, 0]
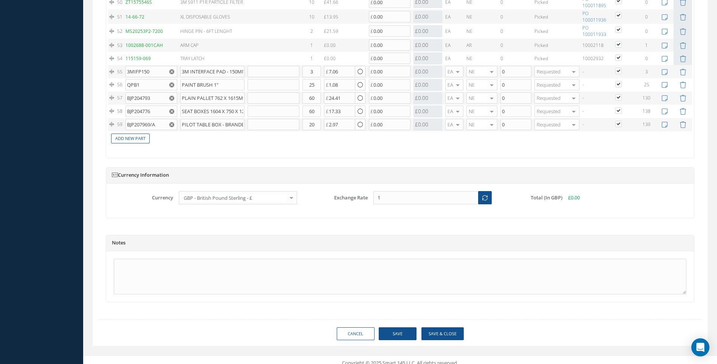
type input "AMSAFE"
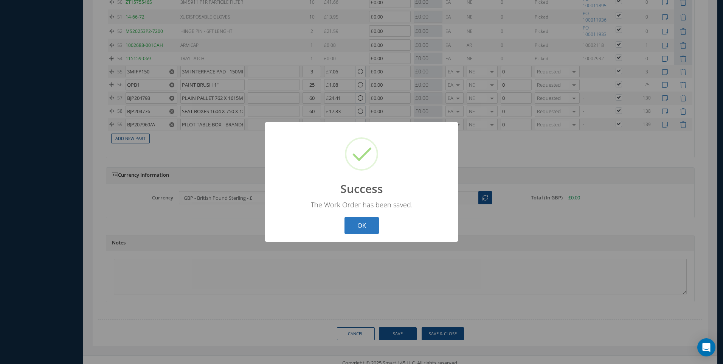
click at [360, 221] on button "OK" at bounding box center [361, 226] width 34 height 18
select select "25"
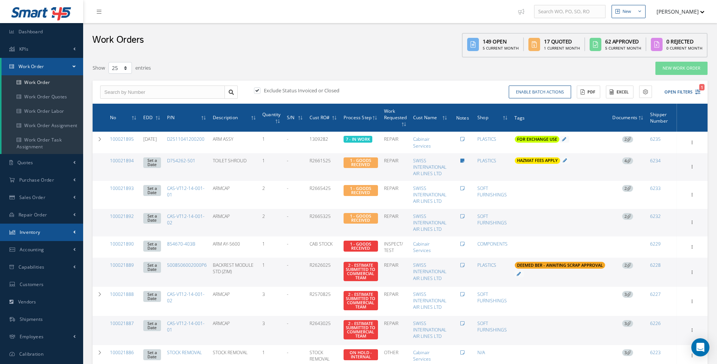
click at [31, 230] on span "Inventory" at bounding box center [30, 232] width 21 height 6
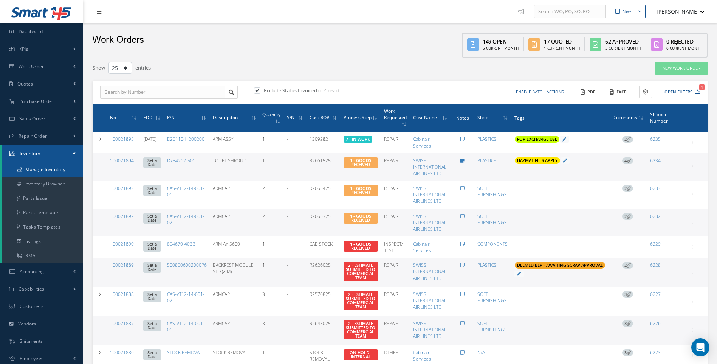
click at [38, 169] on link "Manage Inventory" at bounding box center [43, 169] width 82 height 14
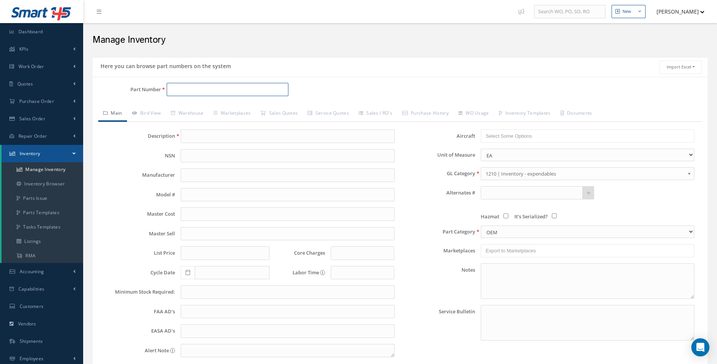
drag, startPoint x: 0, startPoint y: 0, endPoint x: 179, endPoint y: 90, distance: 199.9
click at [179, 90] on input "Part Number" at bounding box center [228, 90] width 122 height 14
drag, startPoint x: 179, startPoint y: 90, endPoint x: 173, endPoint y: 109, distance: 20.0
click at [173, 109] on span "SET OF SEATS 189Y" at bounding box center [203, 109] width 68 height 8
type input "SET OF SEATS 189Y"
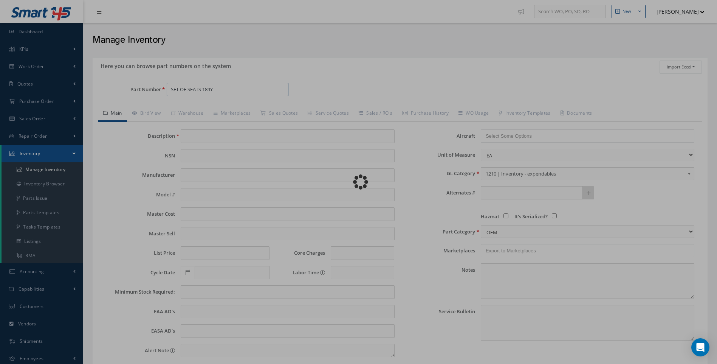
type input "SPECTRUM"
type input "0.00"
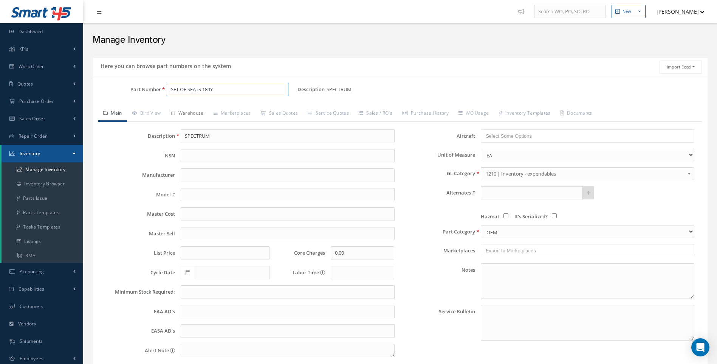
type input "SET OF SEATS 189Y"
click at [190, 111] on link "Warehouse" at bounding box center [187, 114] width 43 height 16
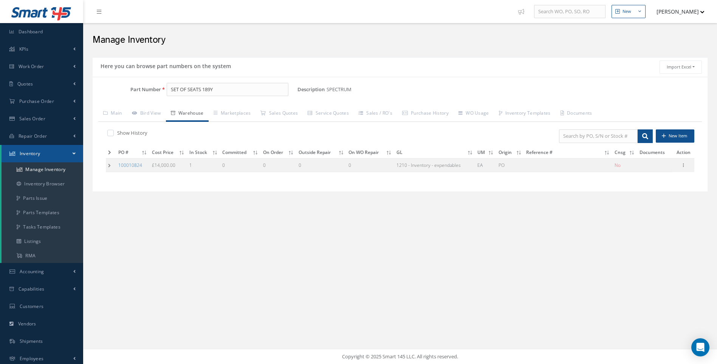
click at [111, 163] on td at bounding box center [111, 165] width 10 height 14
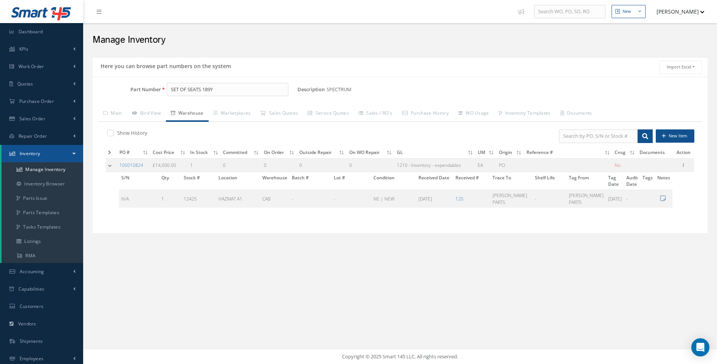
click at [175, 162] on td "£14,000.00" at bounding box center [168, 165] width 37 height 14
